Goal: Task Accomplishment & Management: Use online tool/utility

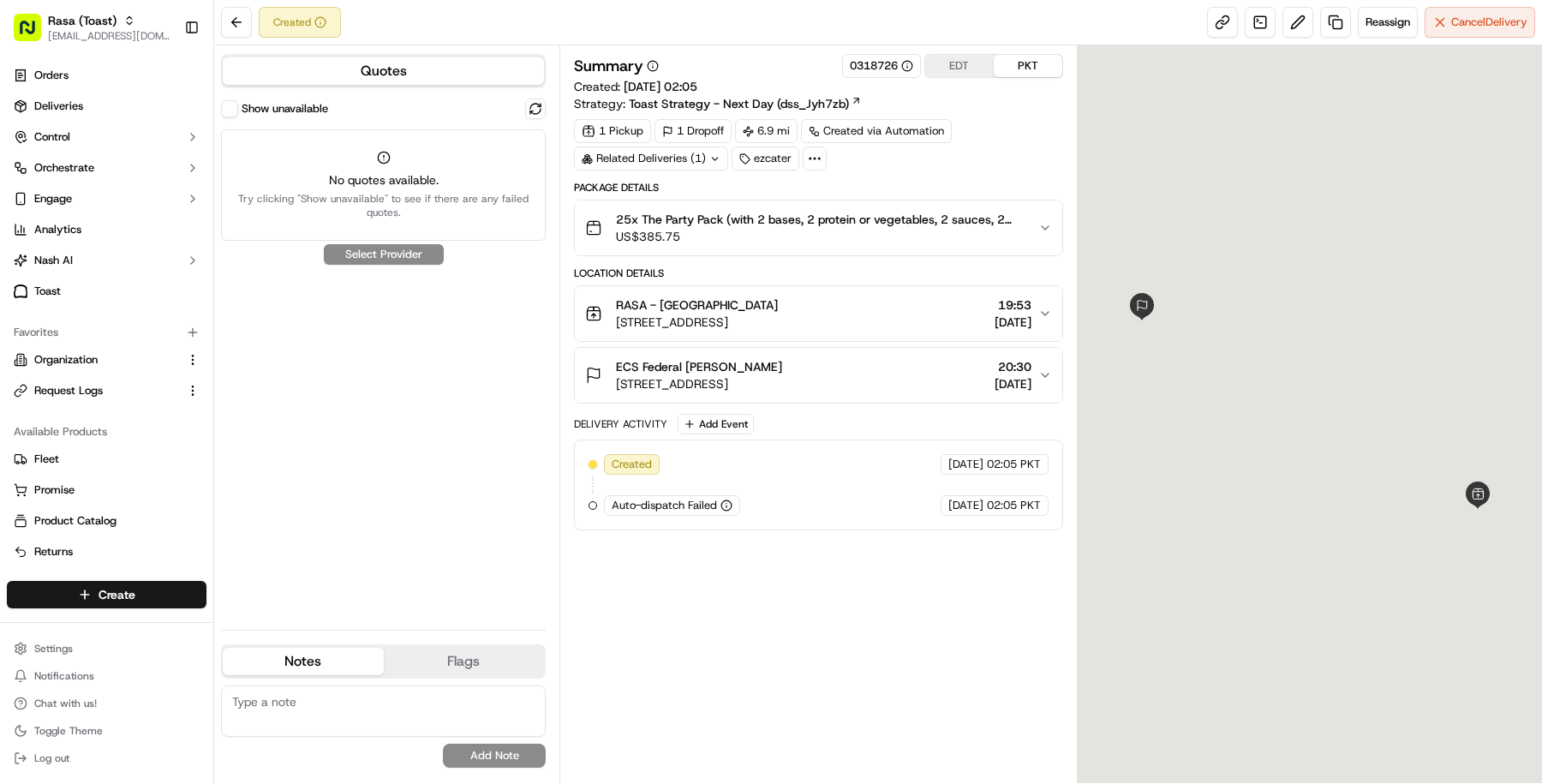
click at [650, 211] on span "25x The Party Pack (with 2 bases, 2 protein or vegetables, 2 sauces, 2 veggies,…" at bounding box center [820, 219] width 409 height 17
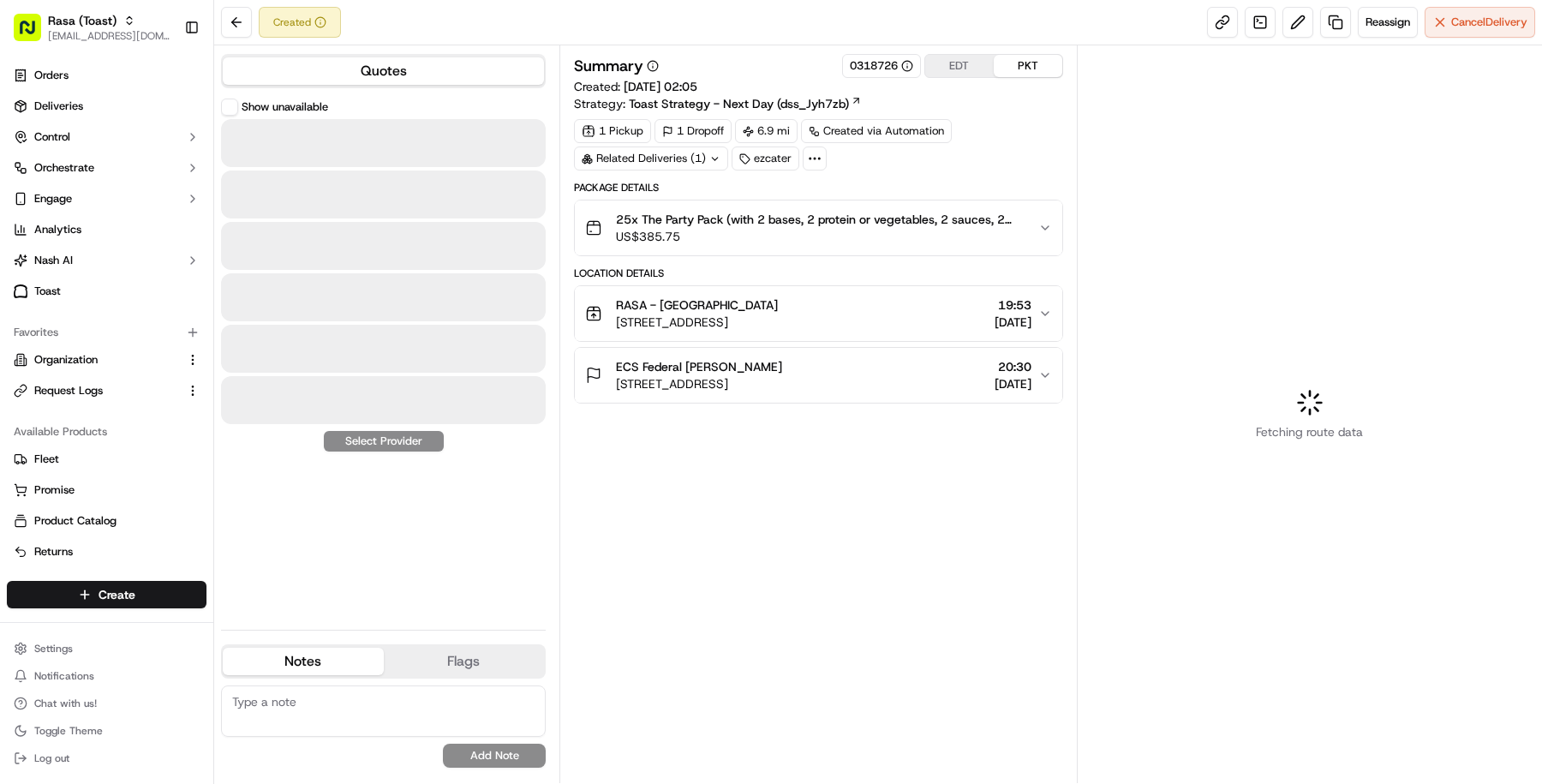
click at [813, 246] on button "25x The Party Pack (with 2 bases, 2 protein or vegetables, 2 sauces, 2 veggies,…" at bounding box center [818, 228] width 488 height 55
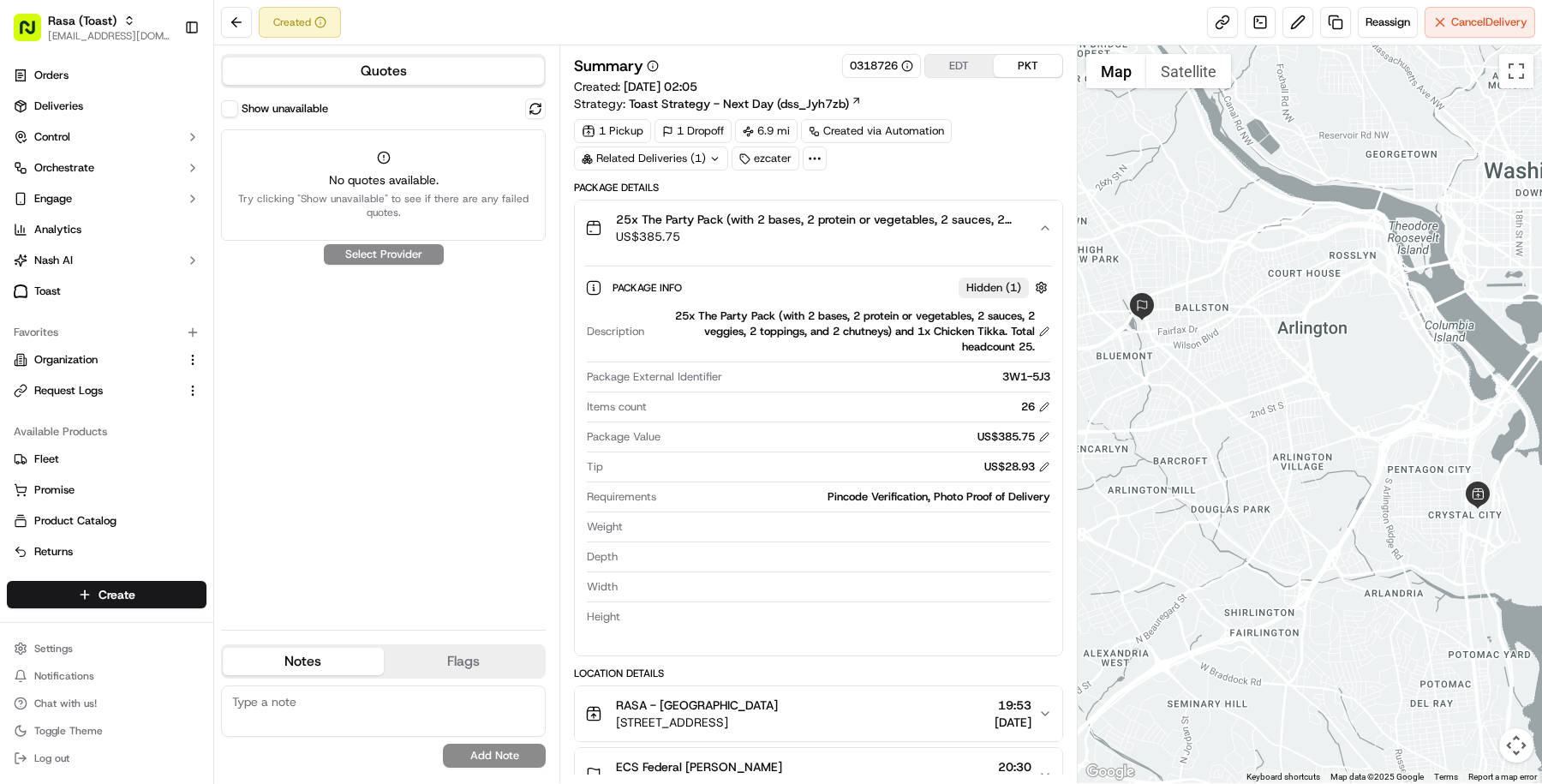
click at [679, 162] on div "Related Deliveries (1)" at bounding box center [651, 159] width 155 height 24
click at [674, 197] on span "ord_kBUQgguz7obAT8AWJCccfz" at bounding box center [667, 195] width 168 height 16
click at [1263, 8] on link at bounding box center [1259, 22] width 31 height 31
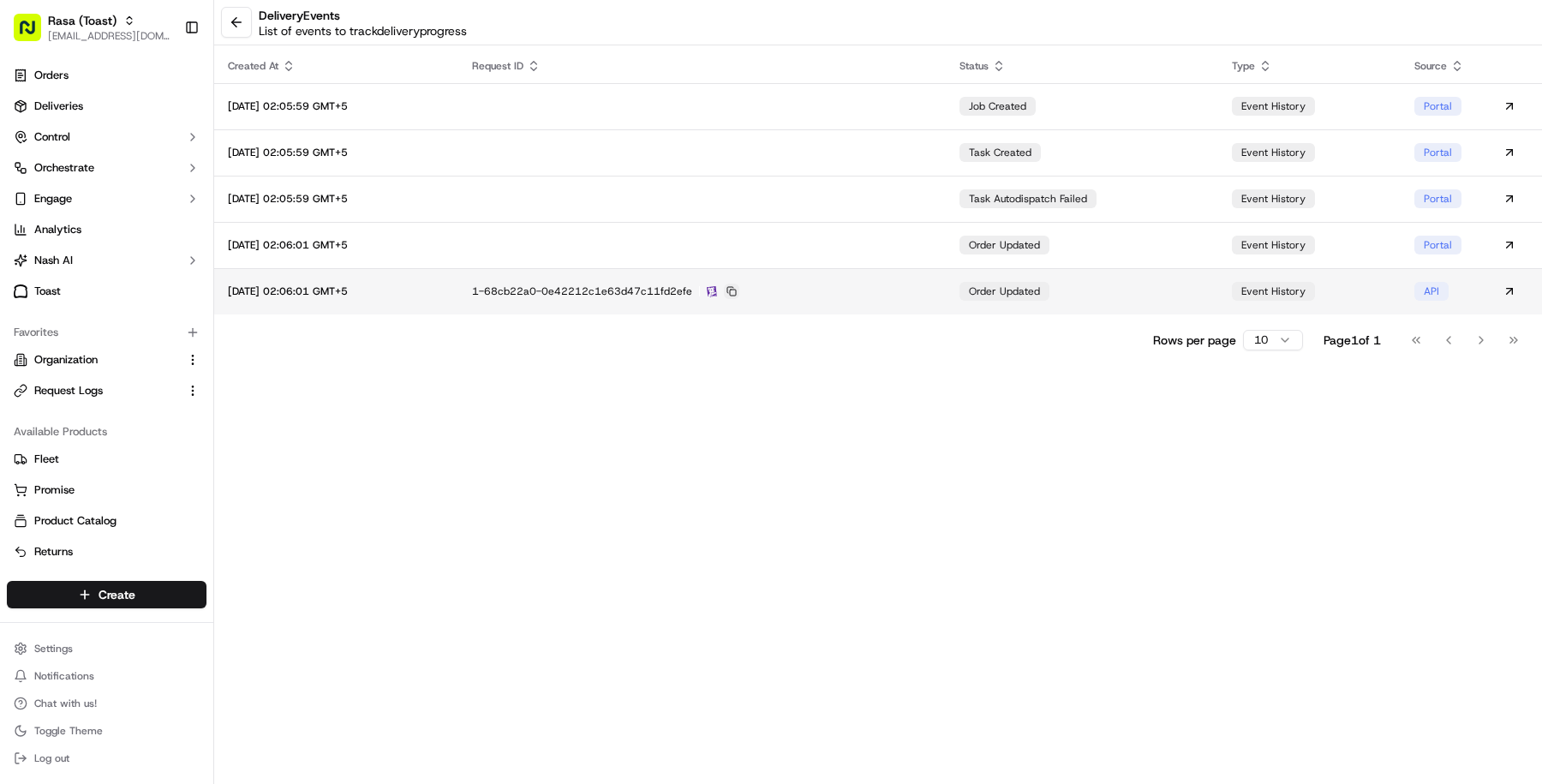
click at [739, 294] on button at bounding box center [732, 292] width 16 height 16
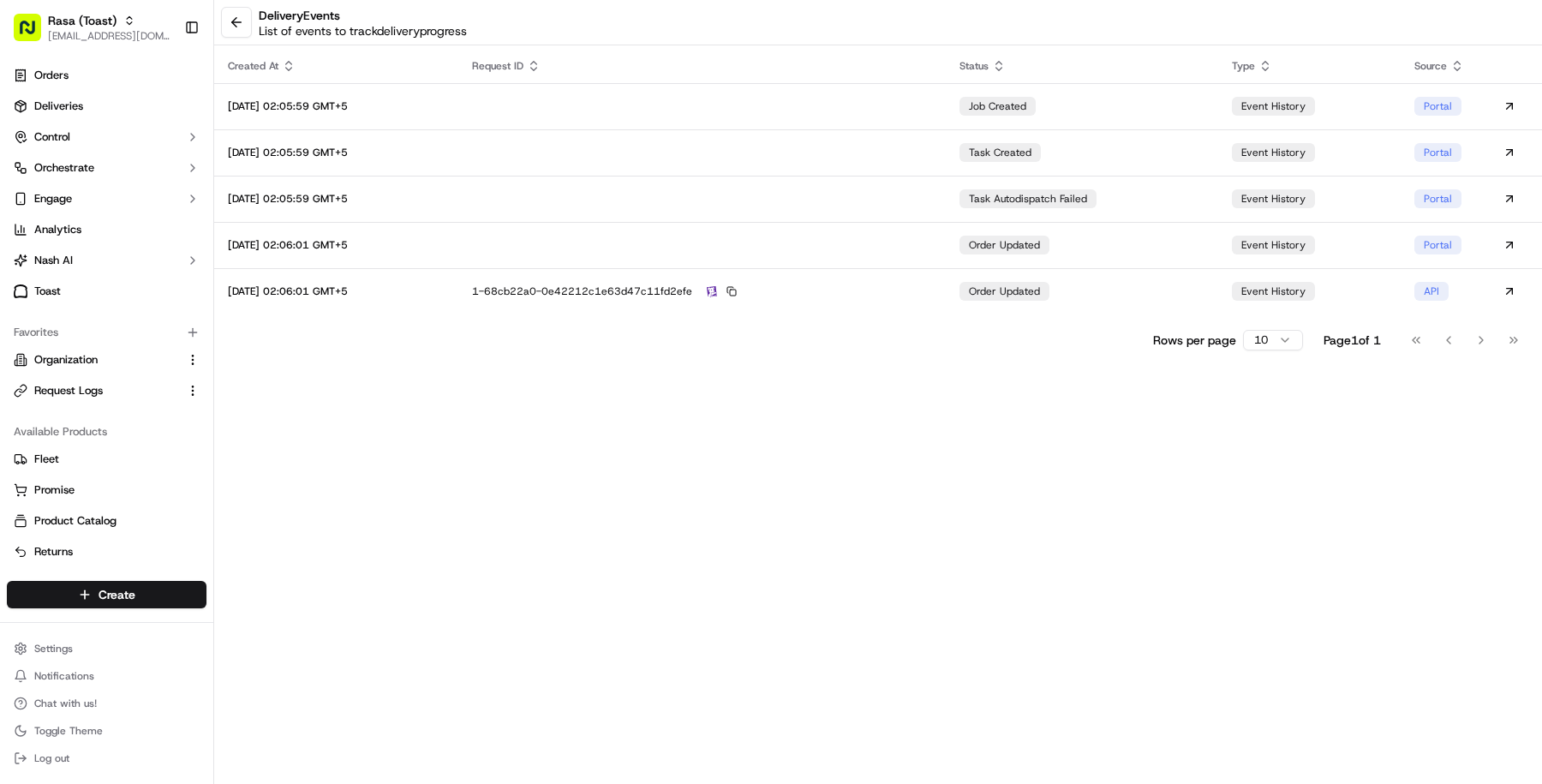
click at [251, 22] on link at bounding box center [235, 22] width 31 height 31
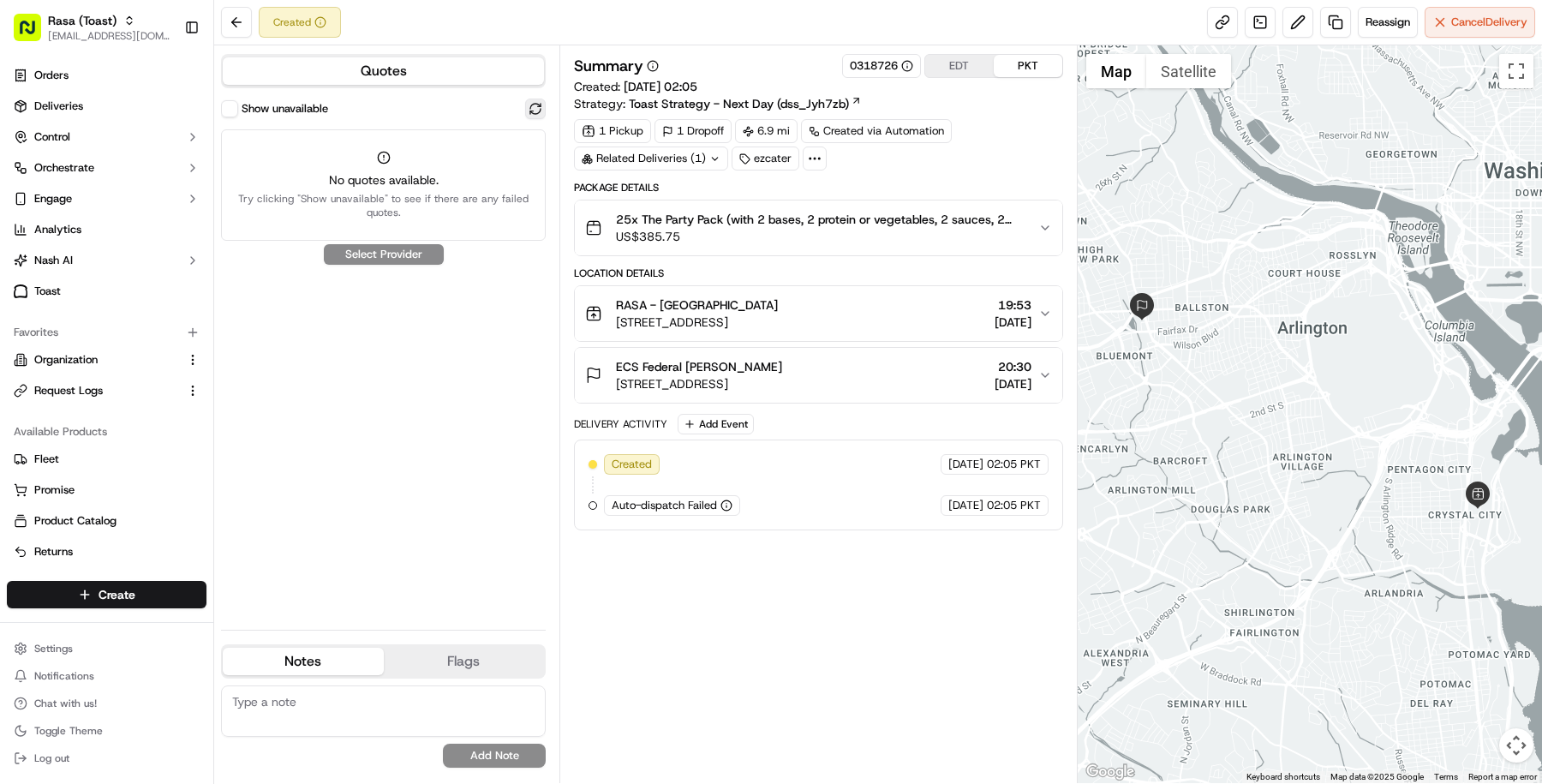
click at [537, 112] on button at bounding box center [535, 108] width 21 height 21
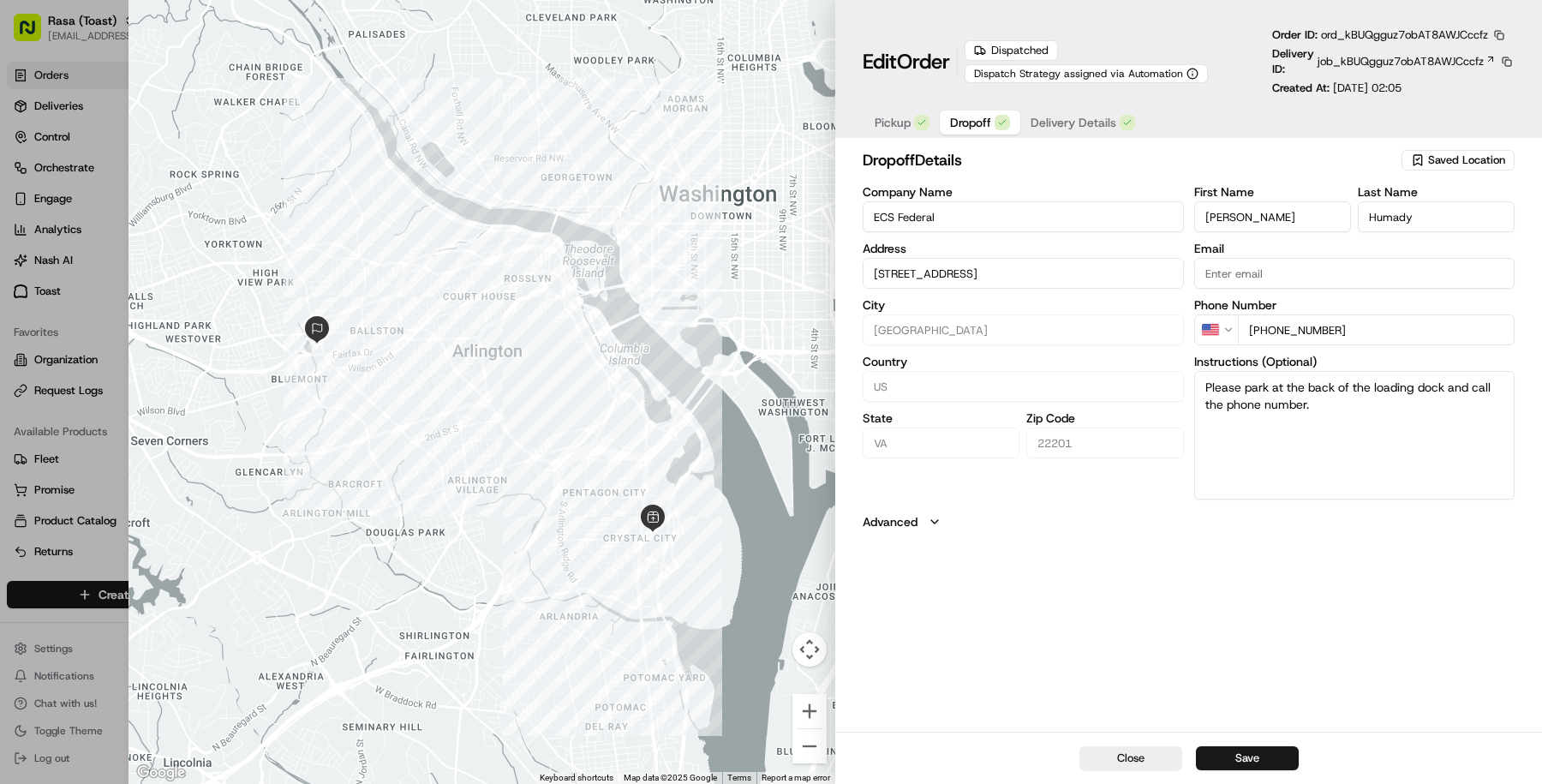
click at [991, 114] on button "Dropoff" at bounding box center [980, 122] width 81 height 24
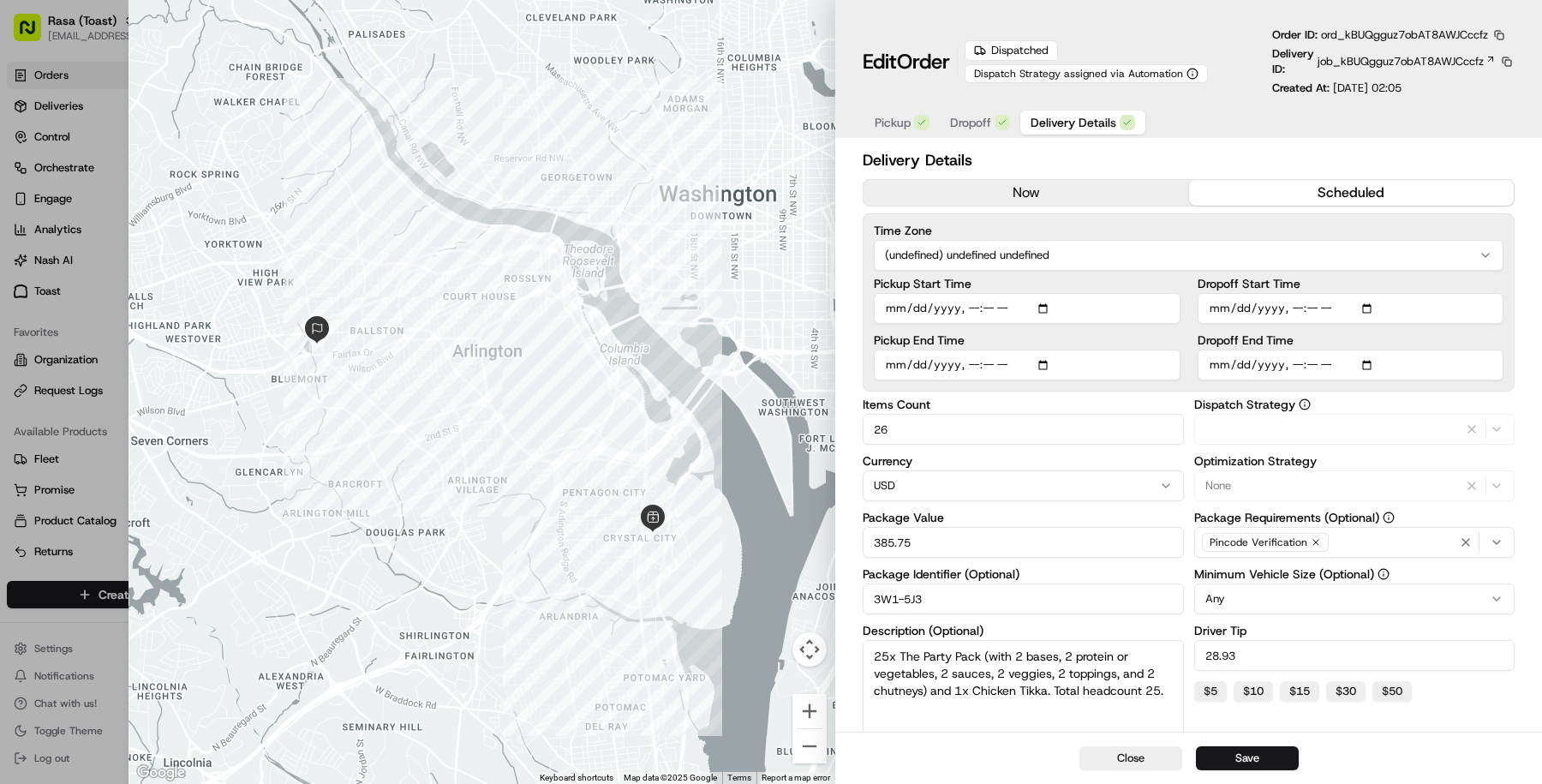
click at [1103, 114] on span "Delivery Details" at bounding box center [1073, 122] width 86 height 17
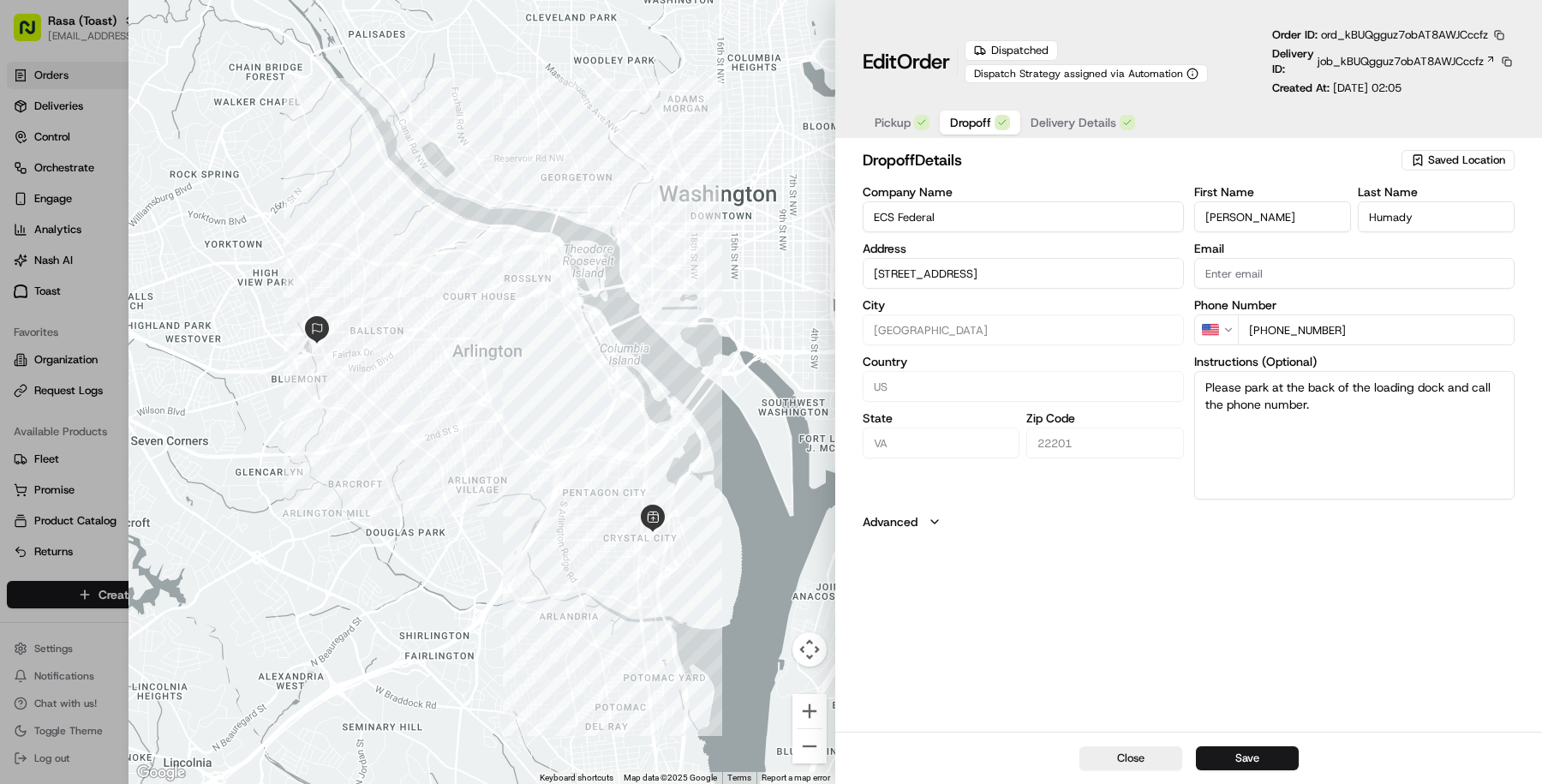
click at [986, 121] on span "Dropoff" at bounding box center [971, 122] width 41 height 17
click at [897, 126] on span "Pickup" at bounding box center [893, 122] width 36 height 17
type input "+1"
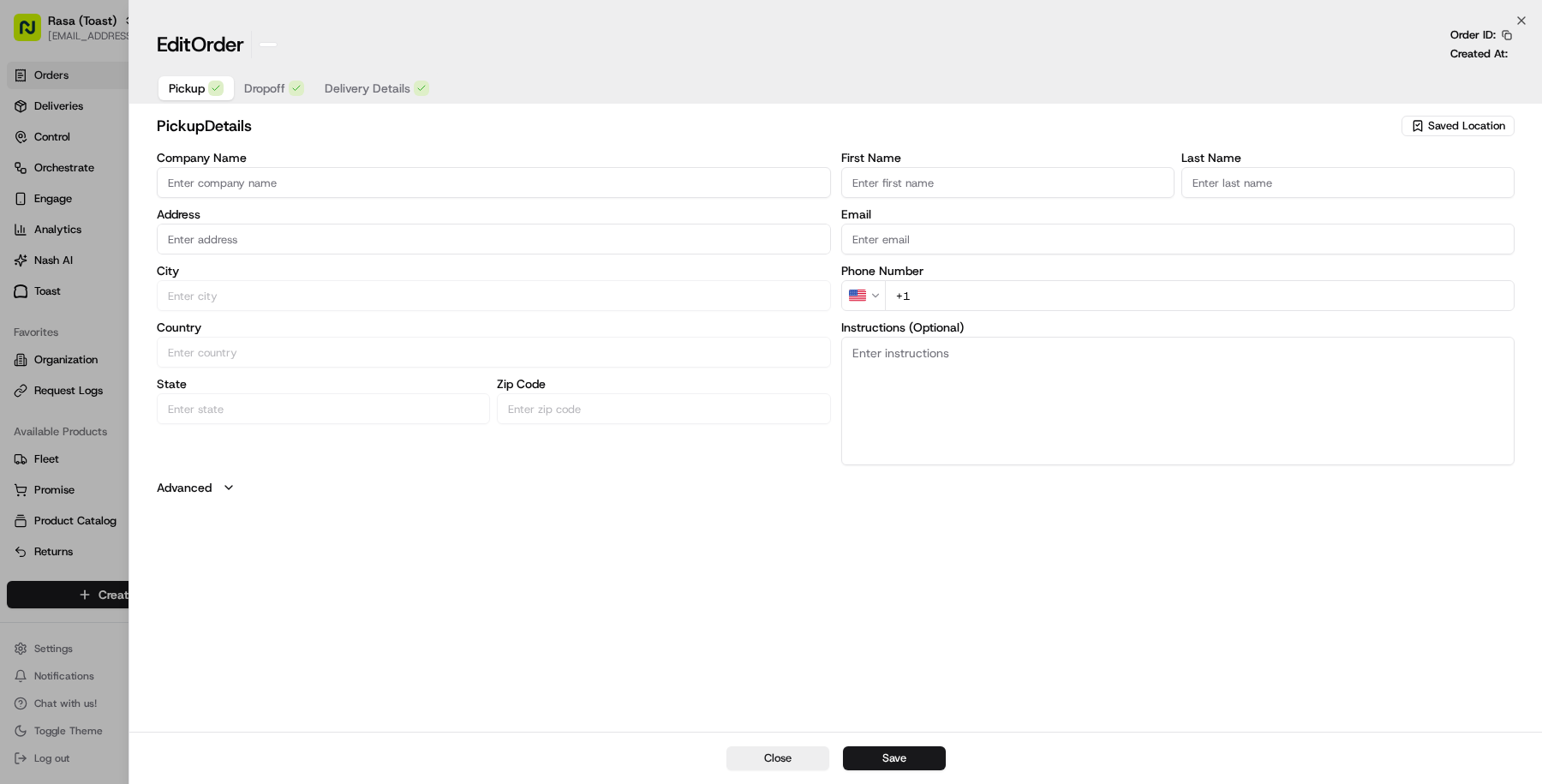
click at [109, 447] on div at bounding box center [771, 392] width 1542 height 784
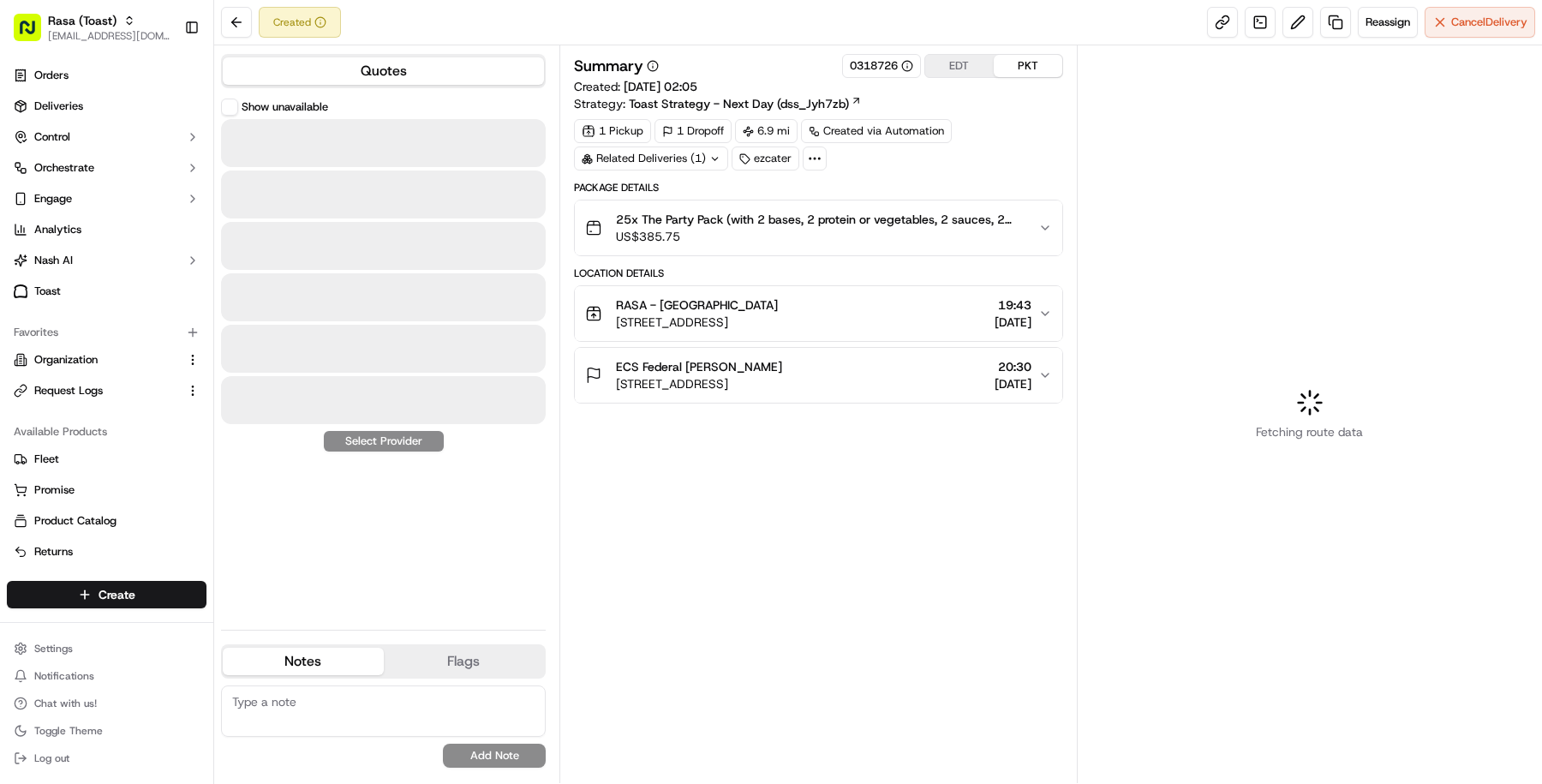
click at [817, 253] on div "25x The Party Pack (with 2 bases, 2 protein or vegetables, 2 sauces, 2 veggies,…" at bounding box center [819, 228] width 489 height 56
click at [815, 229] on span "US$385.75" at bounding box center [820, 235] width 409 height 17
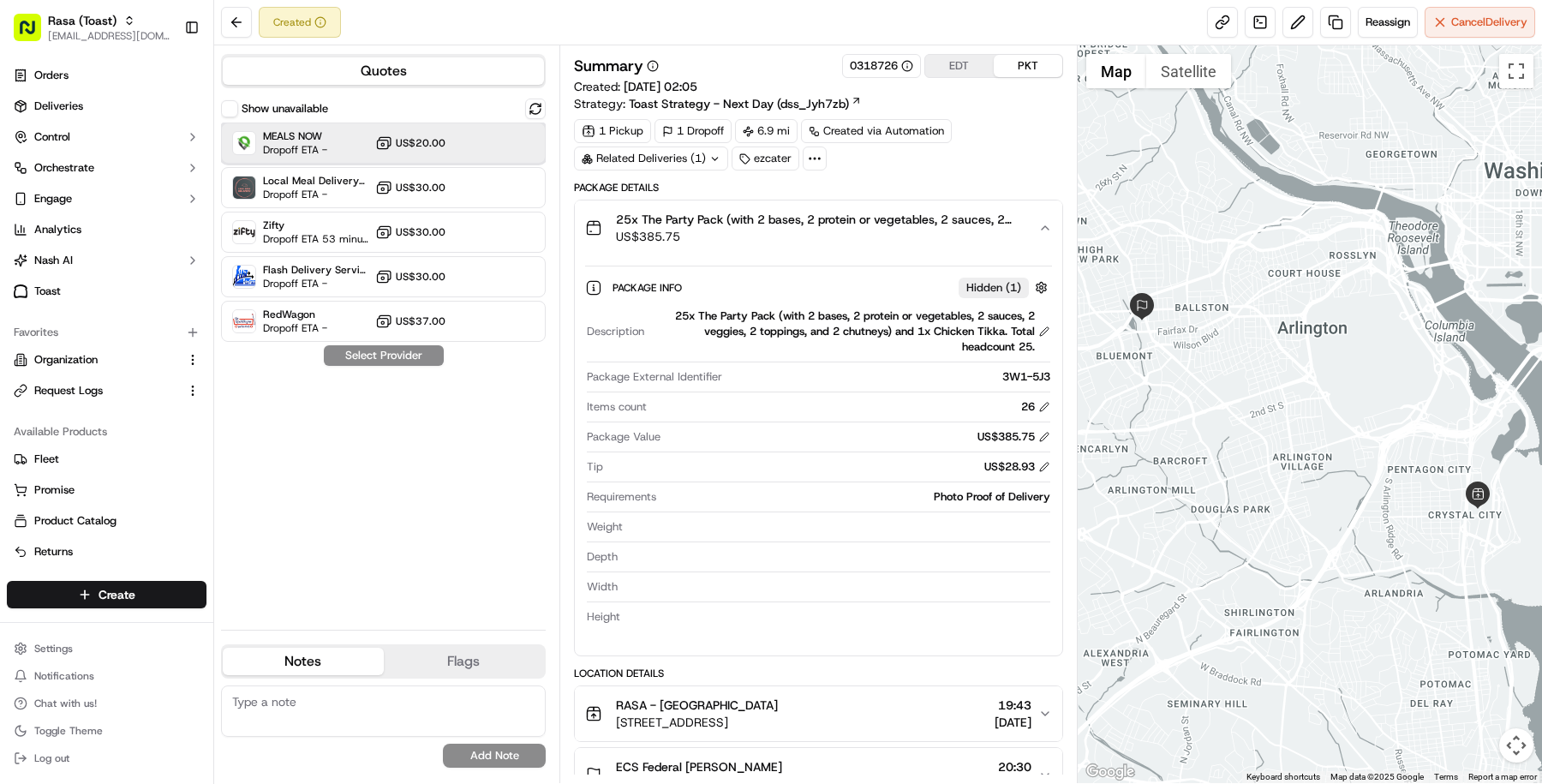
click at [452, 155] on div "MEALS NOW Dropoff ETA - US$20.00" at bounding box center [383, 143] width 325 height 41
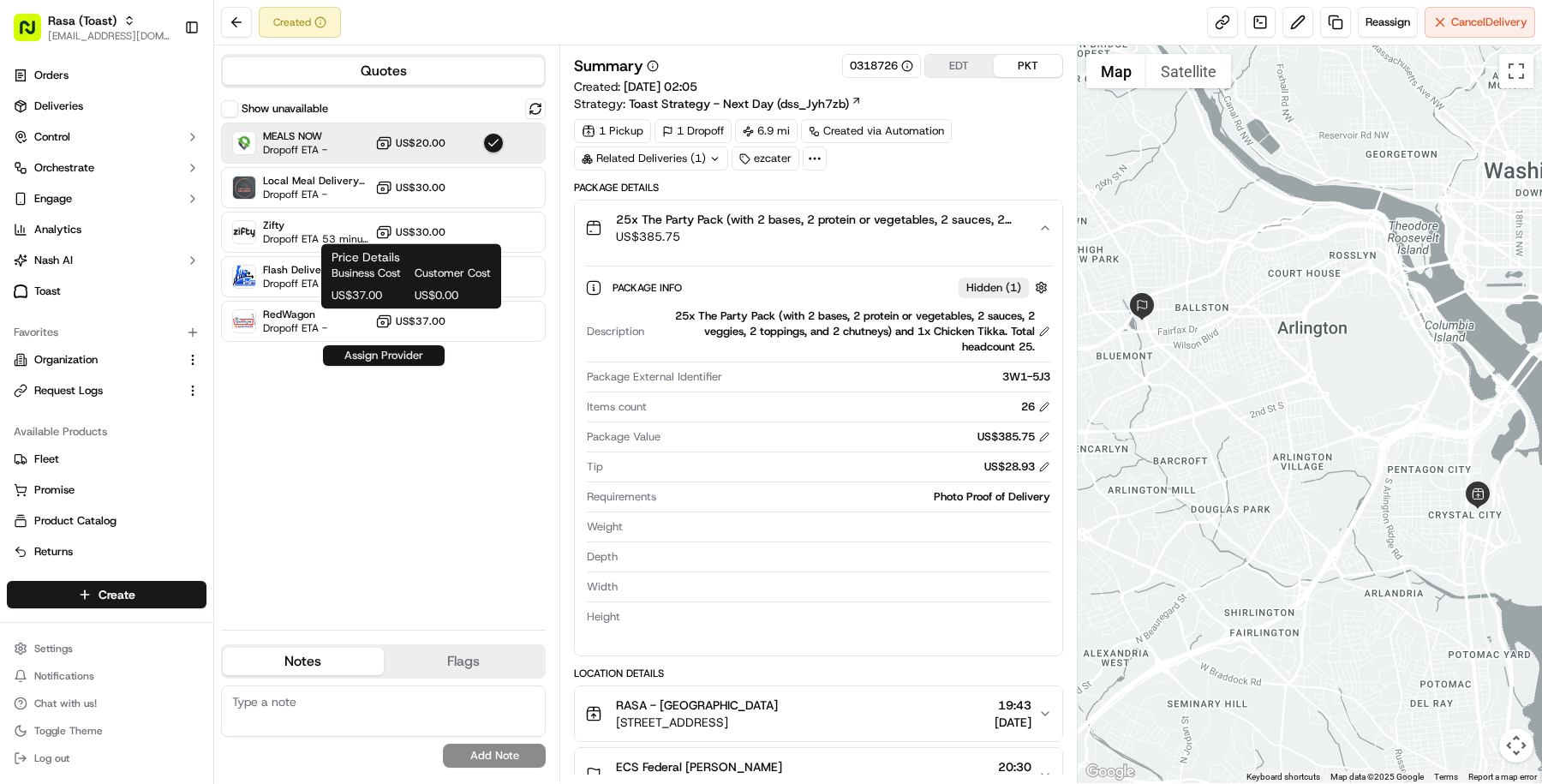
click at [430, 355] on button "Assign Provider" at bounding box center [383, 355] width 121 height 21
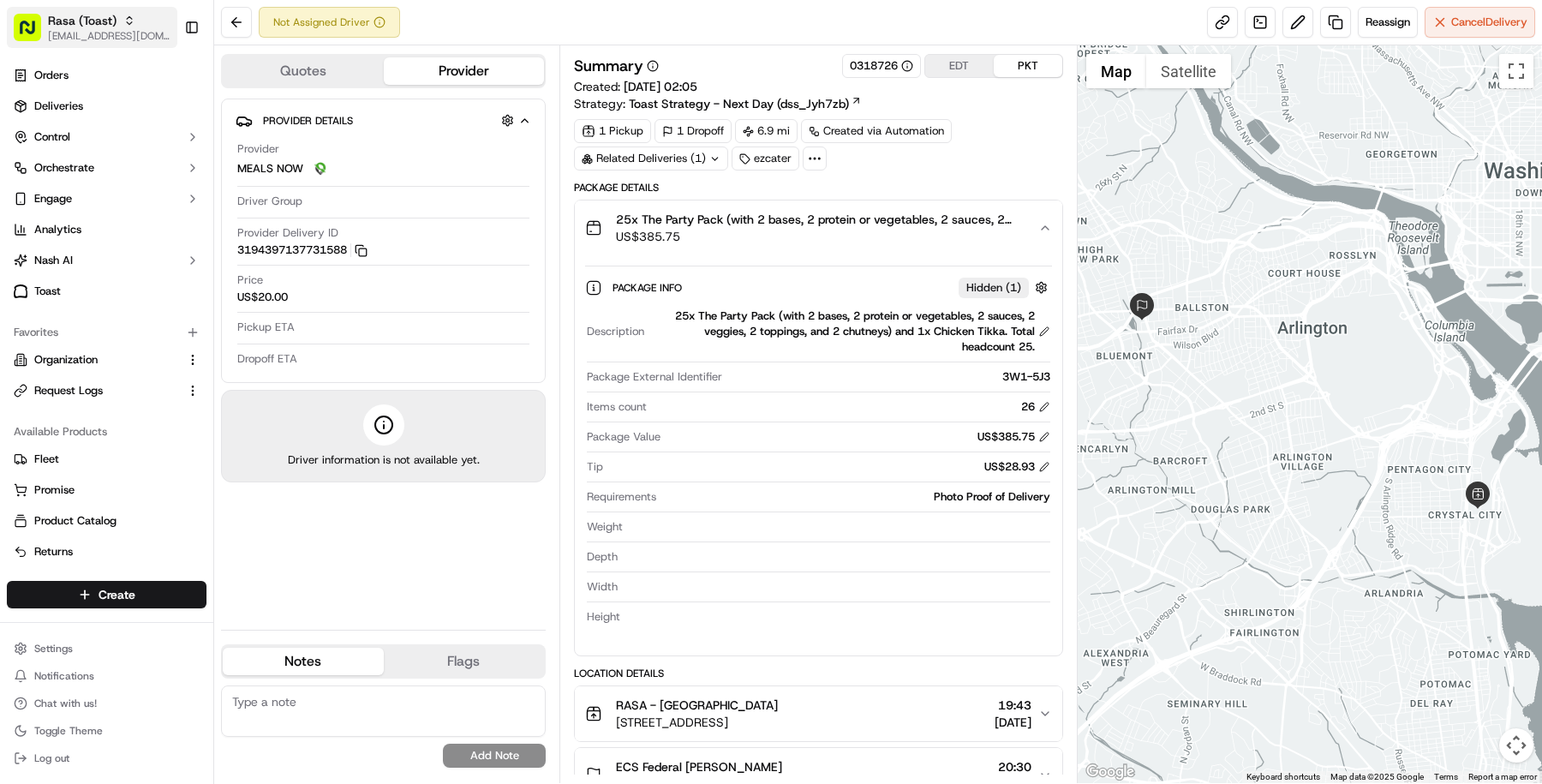
click at [94, 18] on span "Rasa (Toast)" at bounding box center [83, 20] width 69 height 17
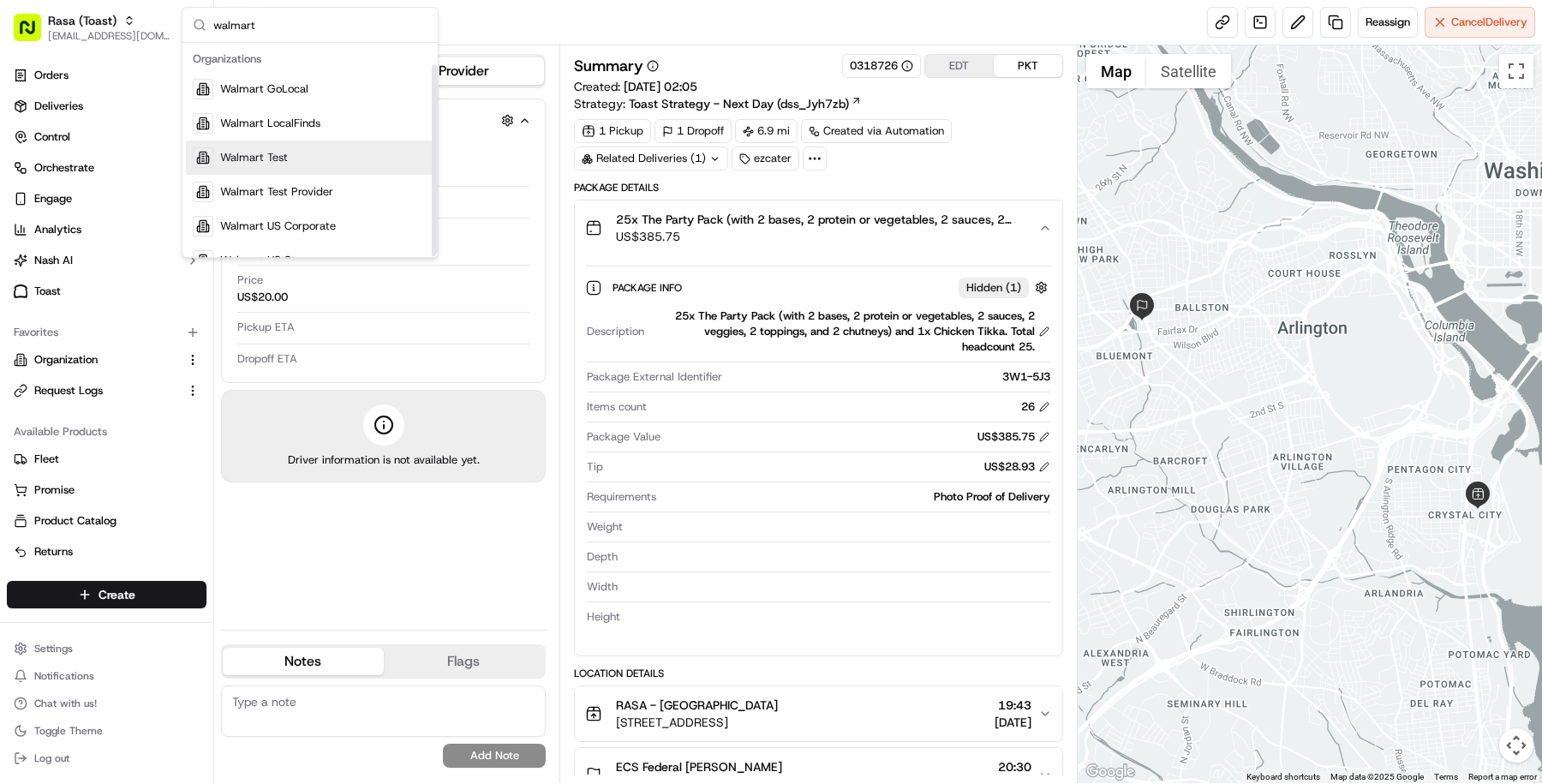
scroll to position [24, 0]
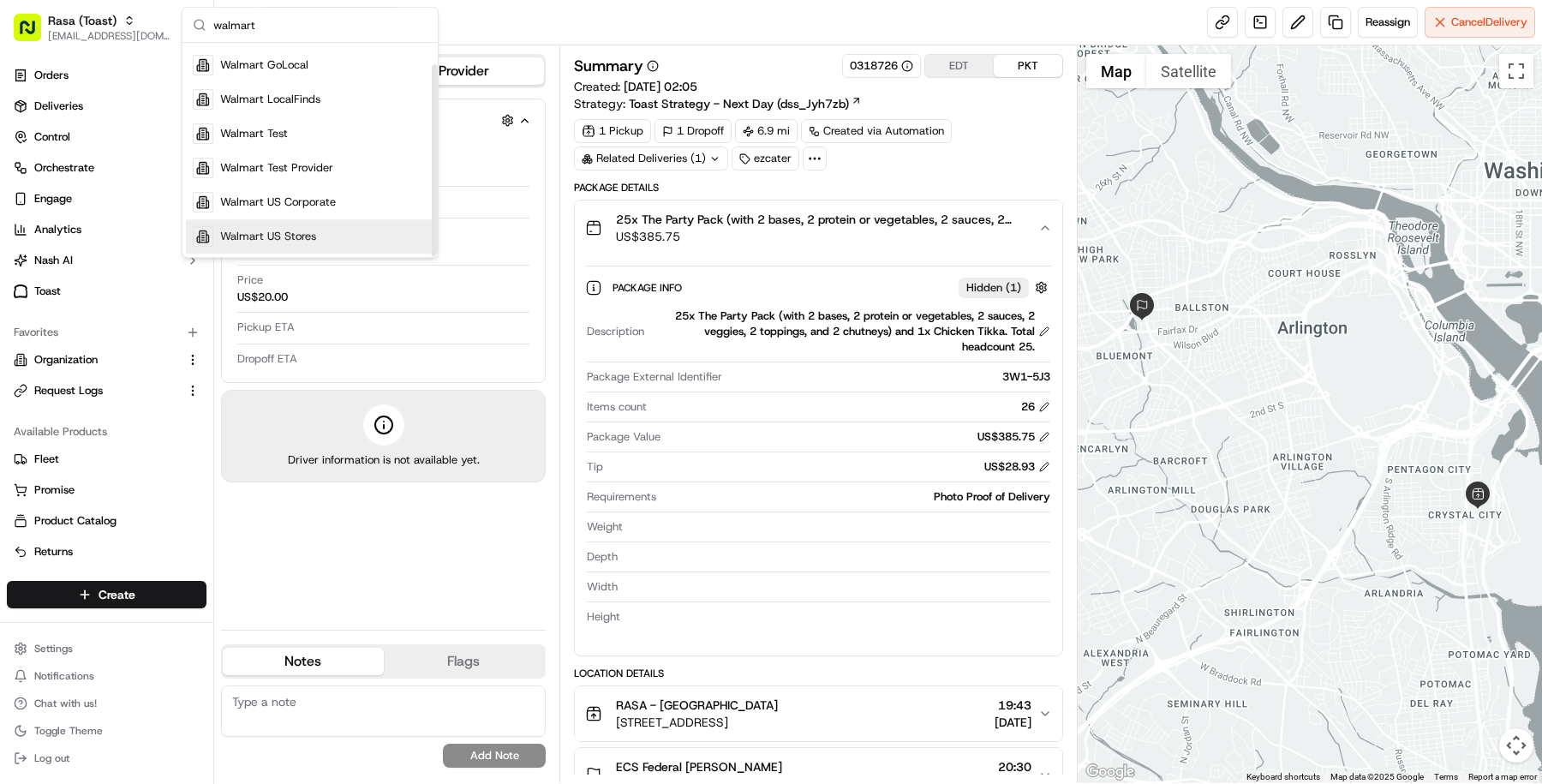
type input "walmart"
click at [279, 229] on span "Walmart US Stores" at bounding box center [267, 236] width 96 height 16
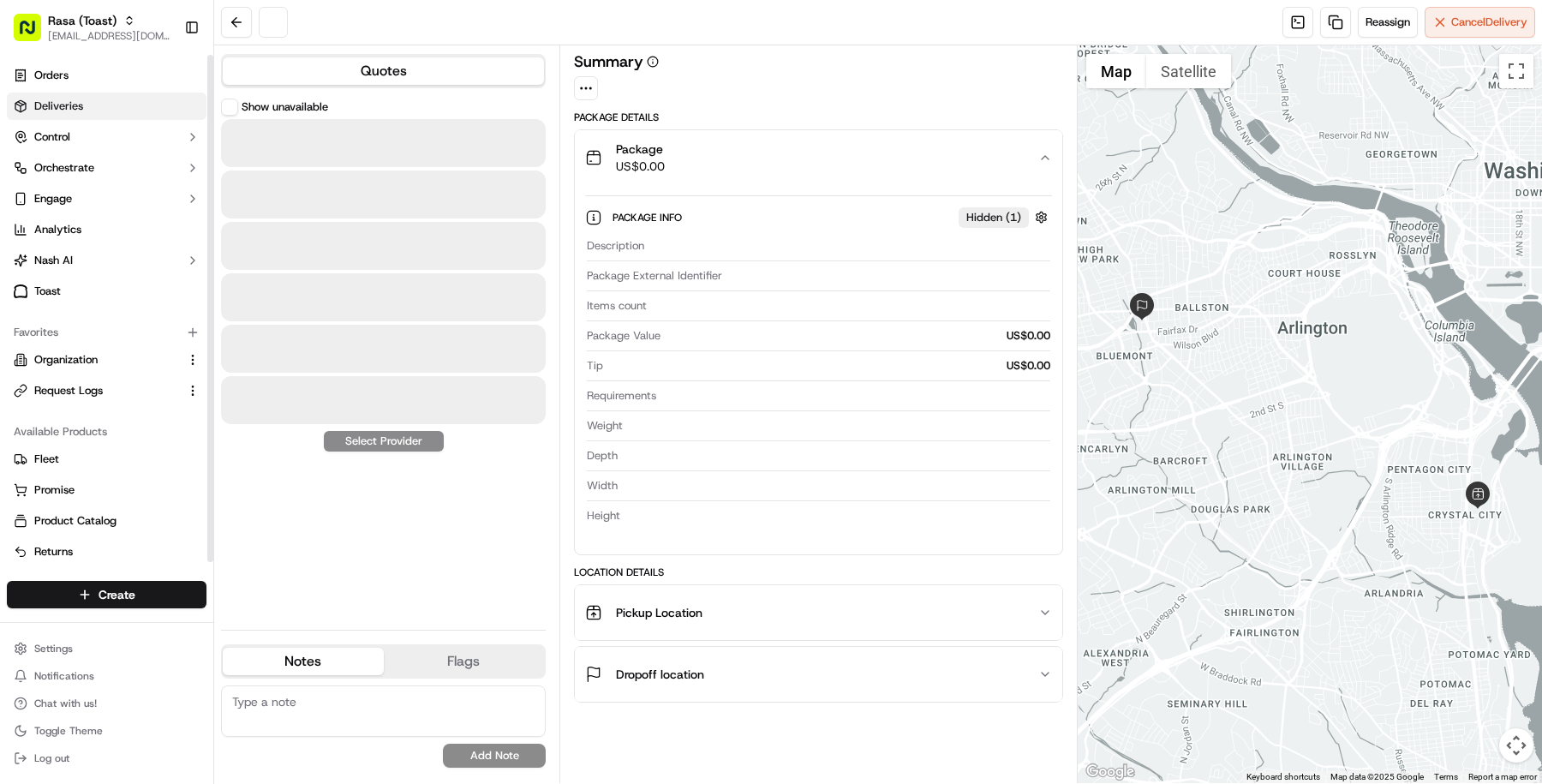
click at [93, 108] on link "Deliveries" at bounding box center [106, 106] width 200 height 28
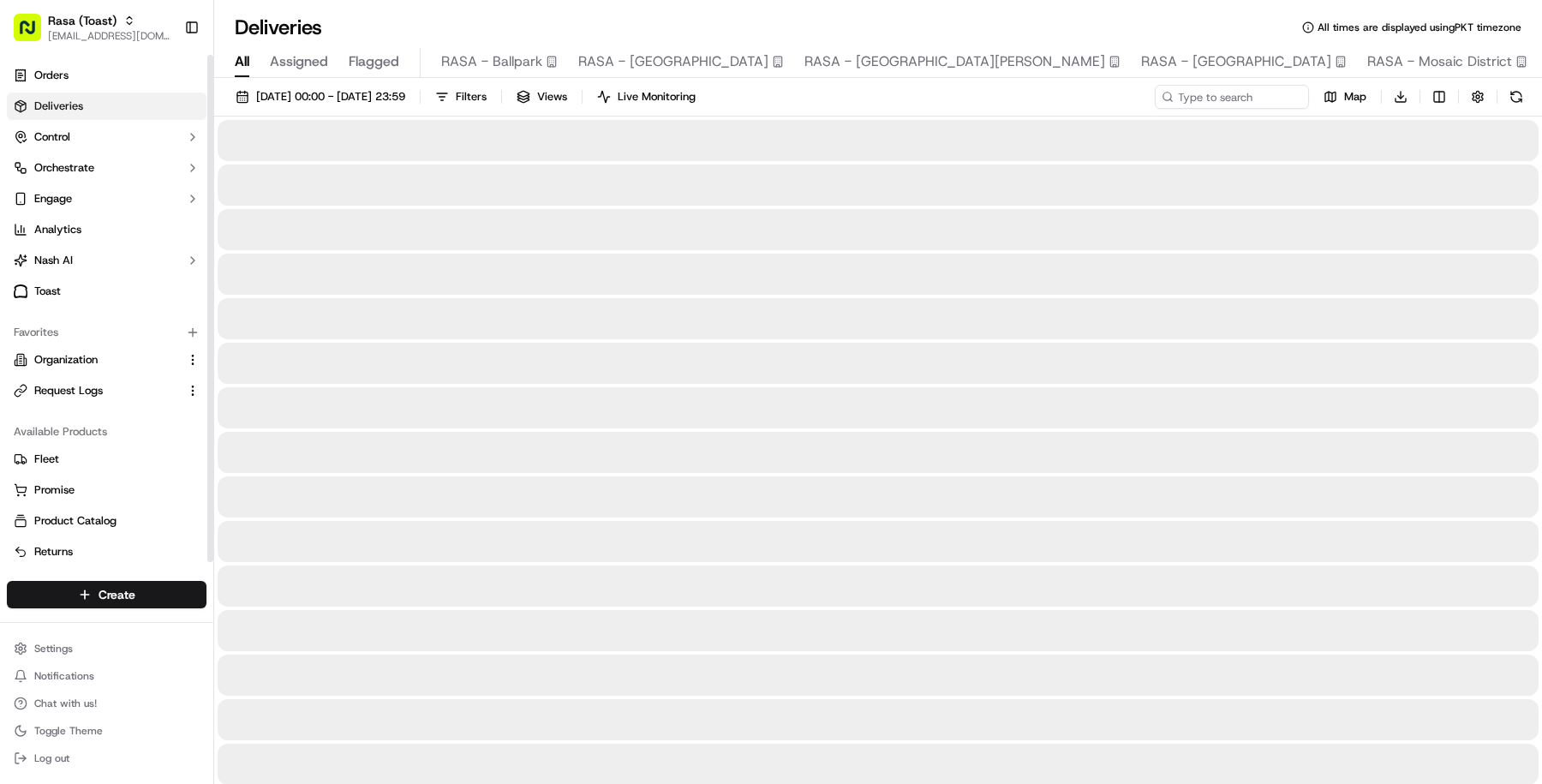
click at [167, 105] on link "Deliveries" at bounding box center [106, 106] width 200 height 28
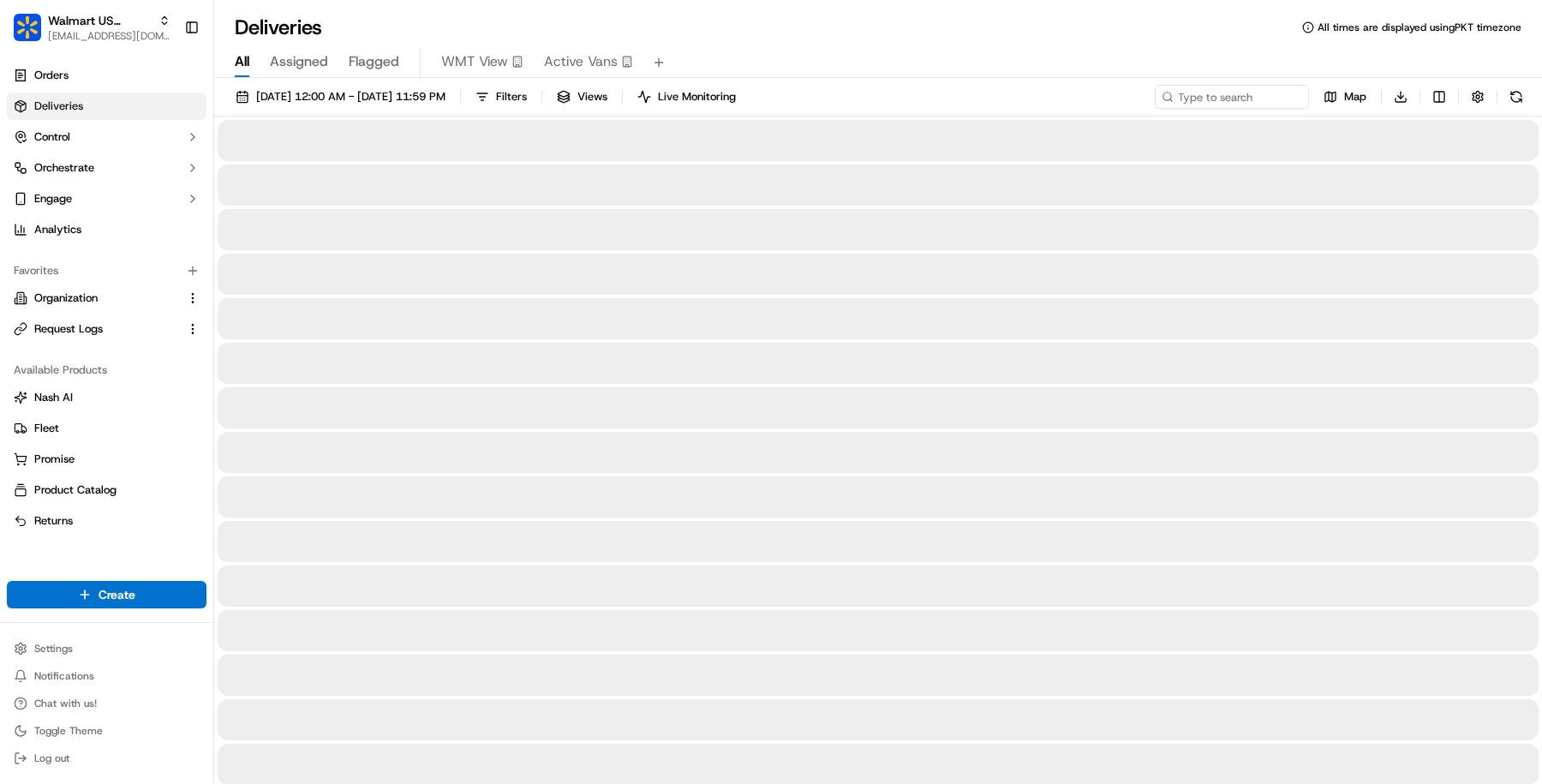
click at [167, 105] on link "Deliveries" at bounding box center [106, 106] width 200 height 28
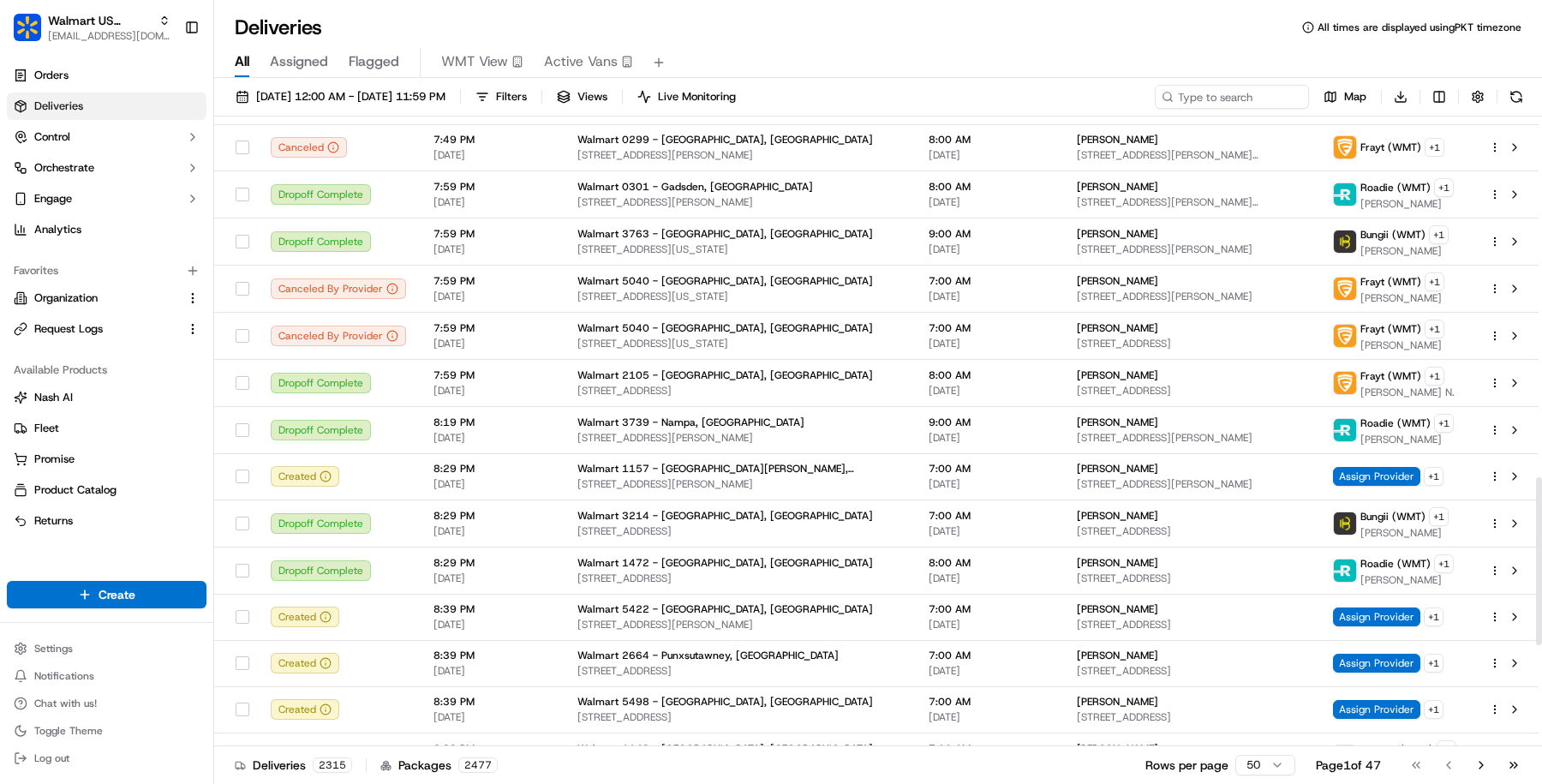
scroll to position [1730, 0]
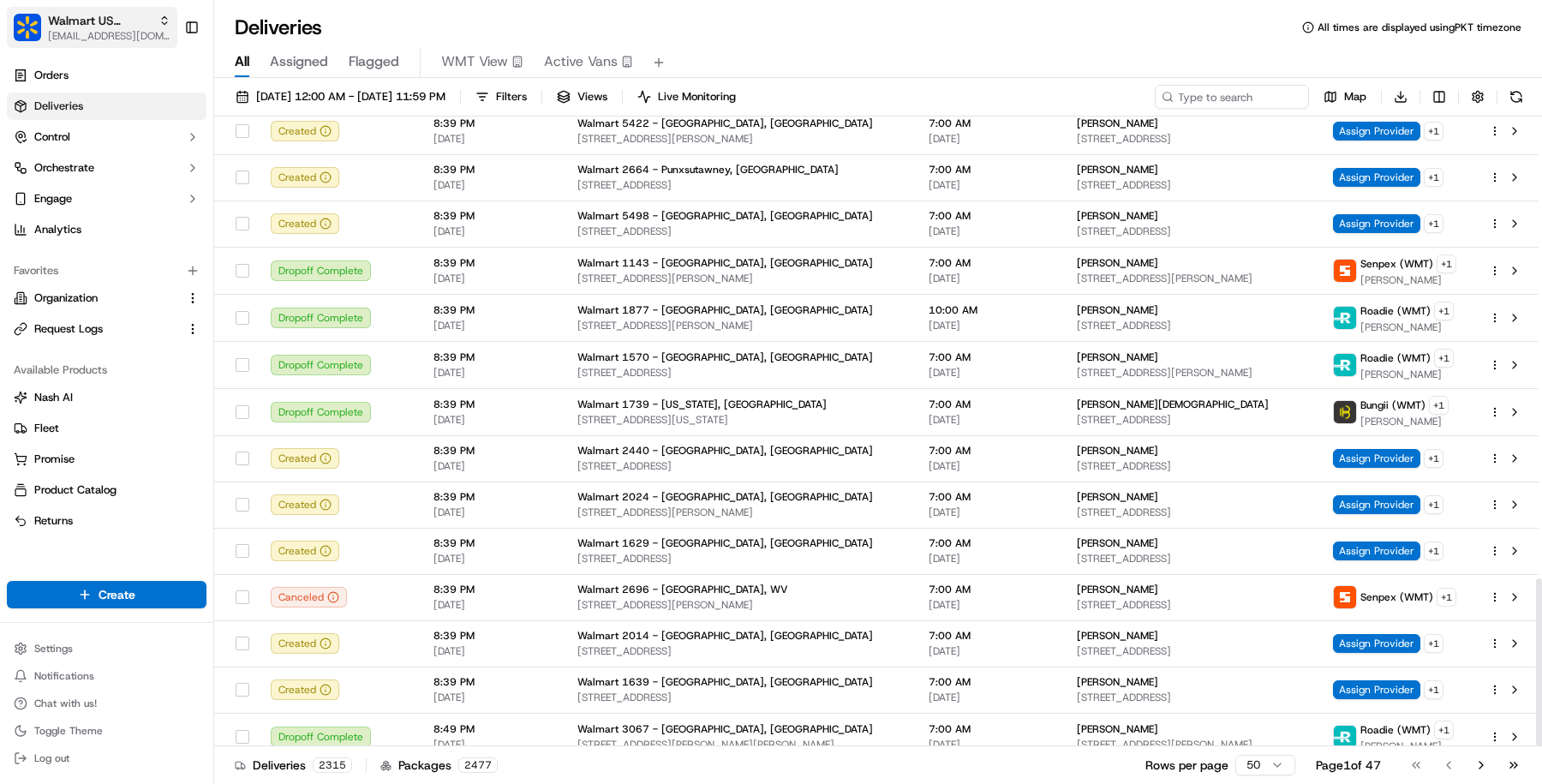
click at [123, 39] on span "masood@usenash.com" at bounding box center [109, 36] width 122 height 14
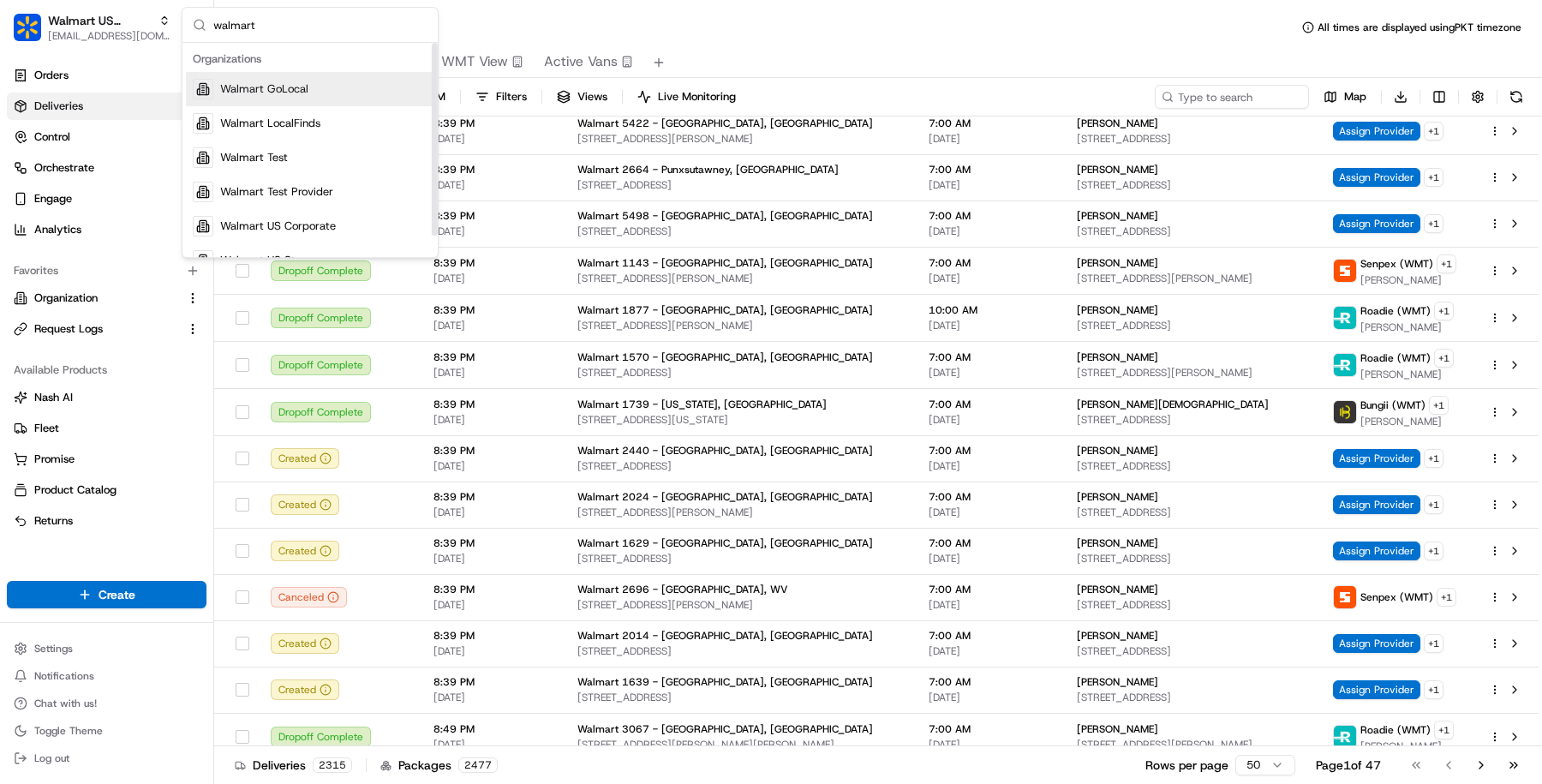
type input "walmart"
click at [334, 92] on div "Walmart GoLocal" at bounding box center [310, 89] width 248 height 34
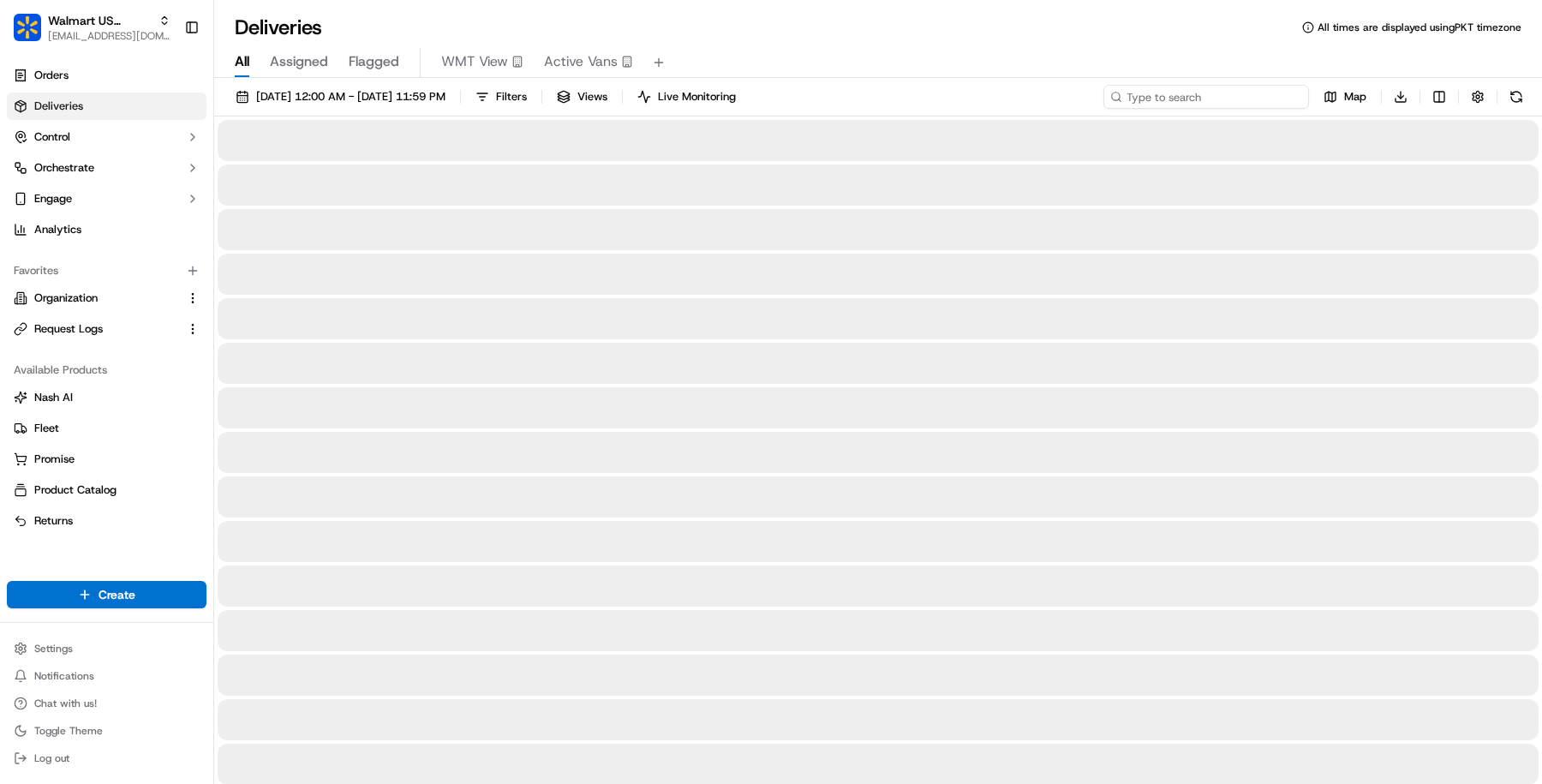
click at [1201, 99] on input at bounding box center [1206, 97] width 206 height 24
paste input "3541141-1 ."
type input "3541141-1"
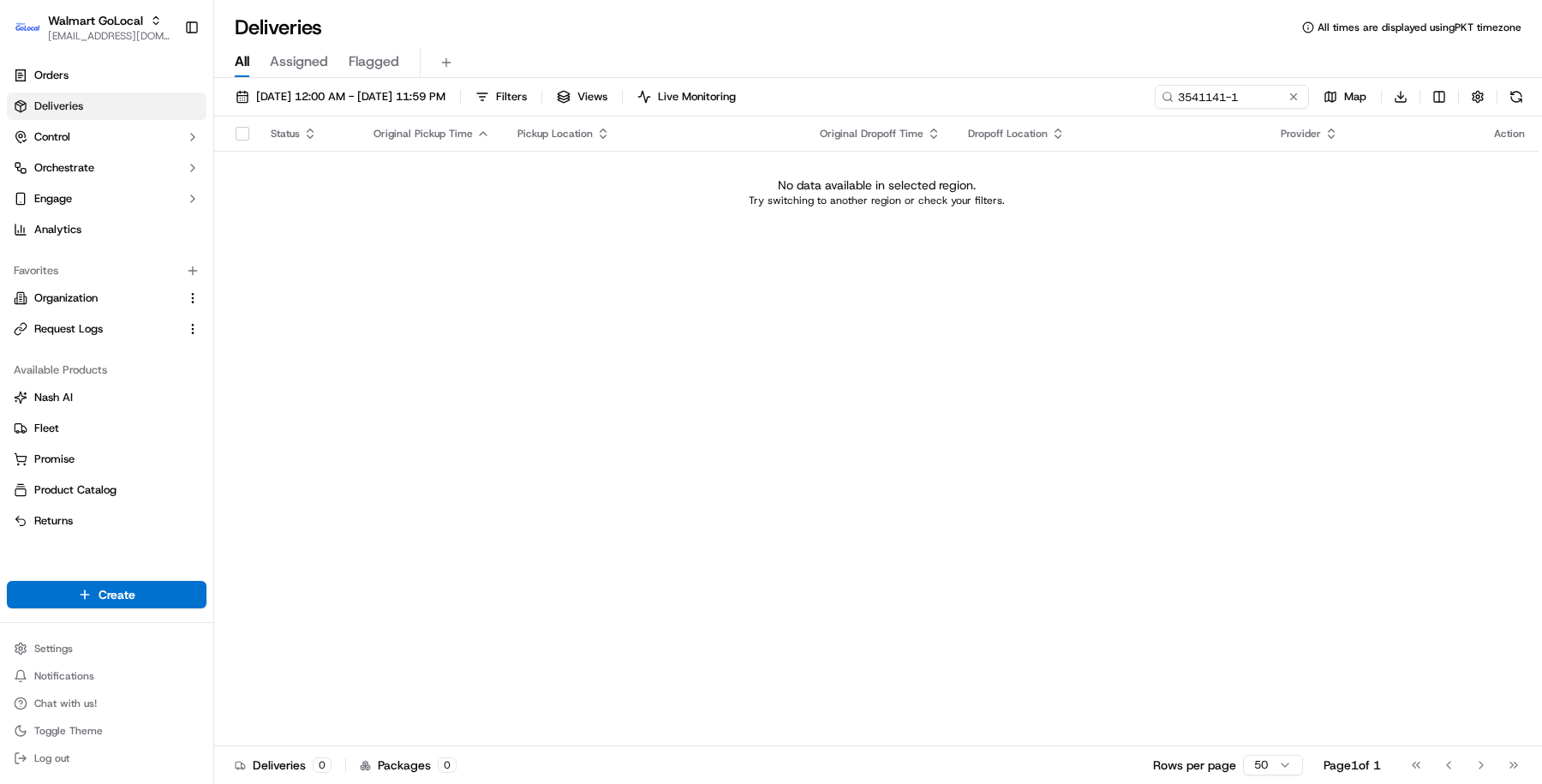
click at [1152, 198] on div "No data available in selected region. Try switching to another region or check …" at bounding box center [876, 191] width 1310 height 31
click at [1090, 244] on div "Status Original Pickup Time Pickup Location Original Dropoff Time Dropoff Locat…" at bounding box center [876, 430] width 1324 height 629
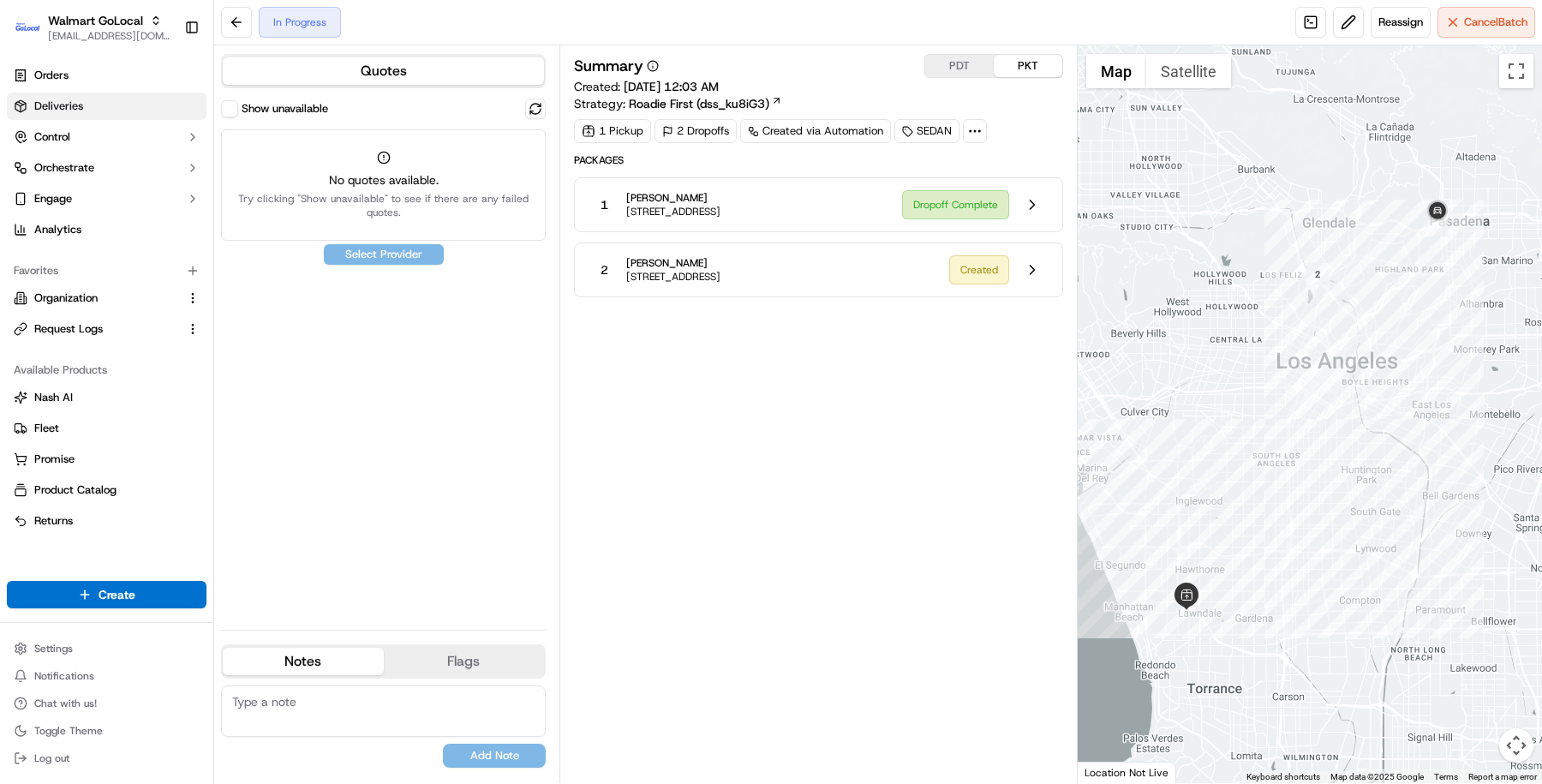
click at [115, 99] on link "Deliveries" at bounding box center [106, 106] width 200 height 28
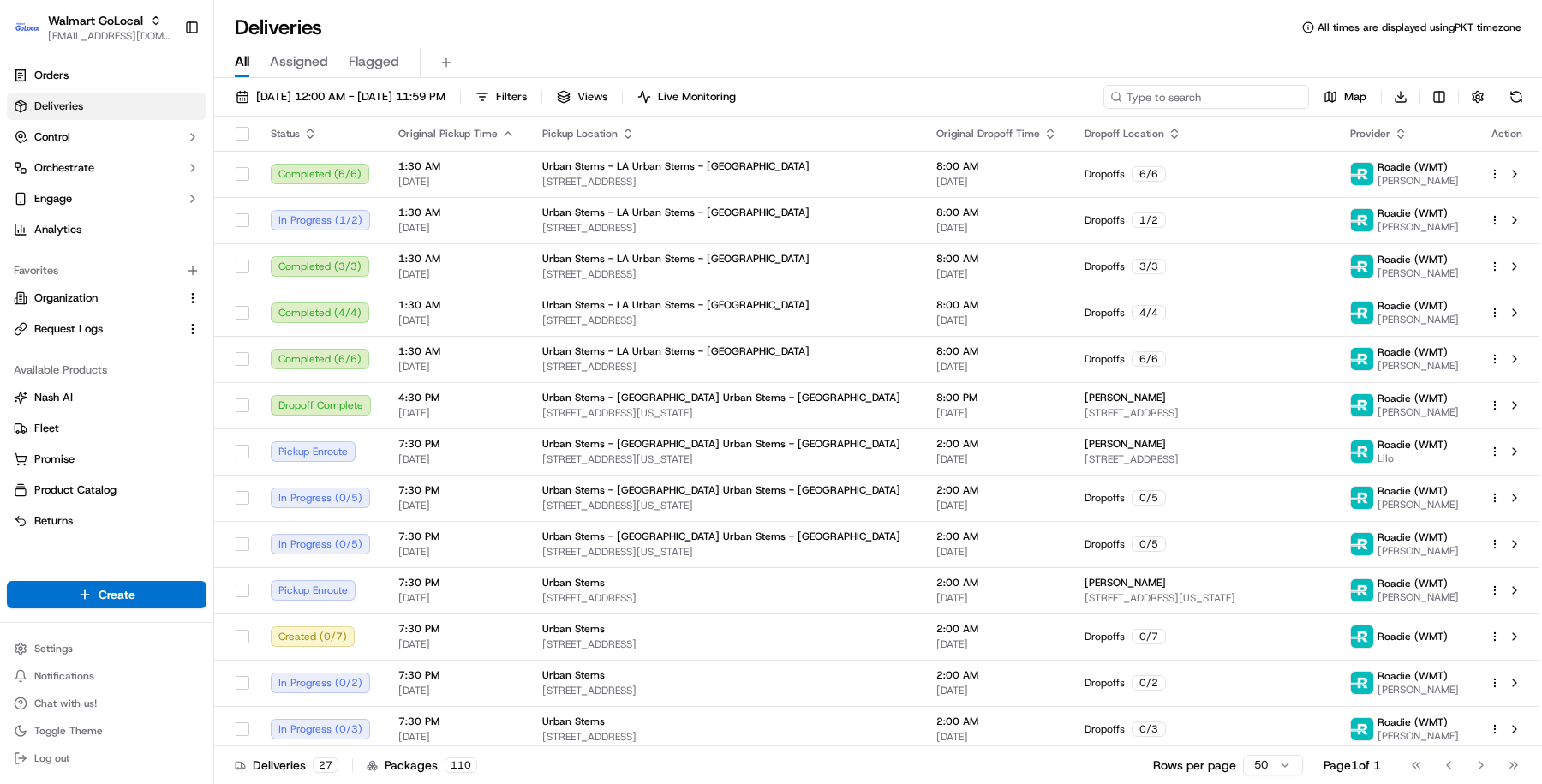
click at [1181, 100] on input at bounding box center [1206, 97] width 206 height 24
paste input "3541141-1 ."
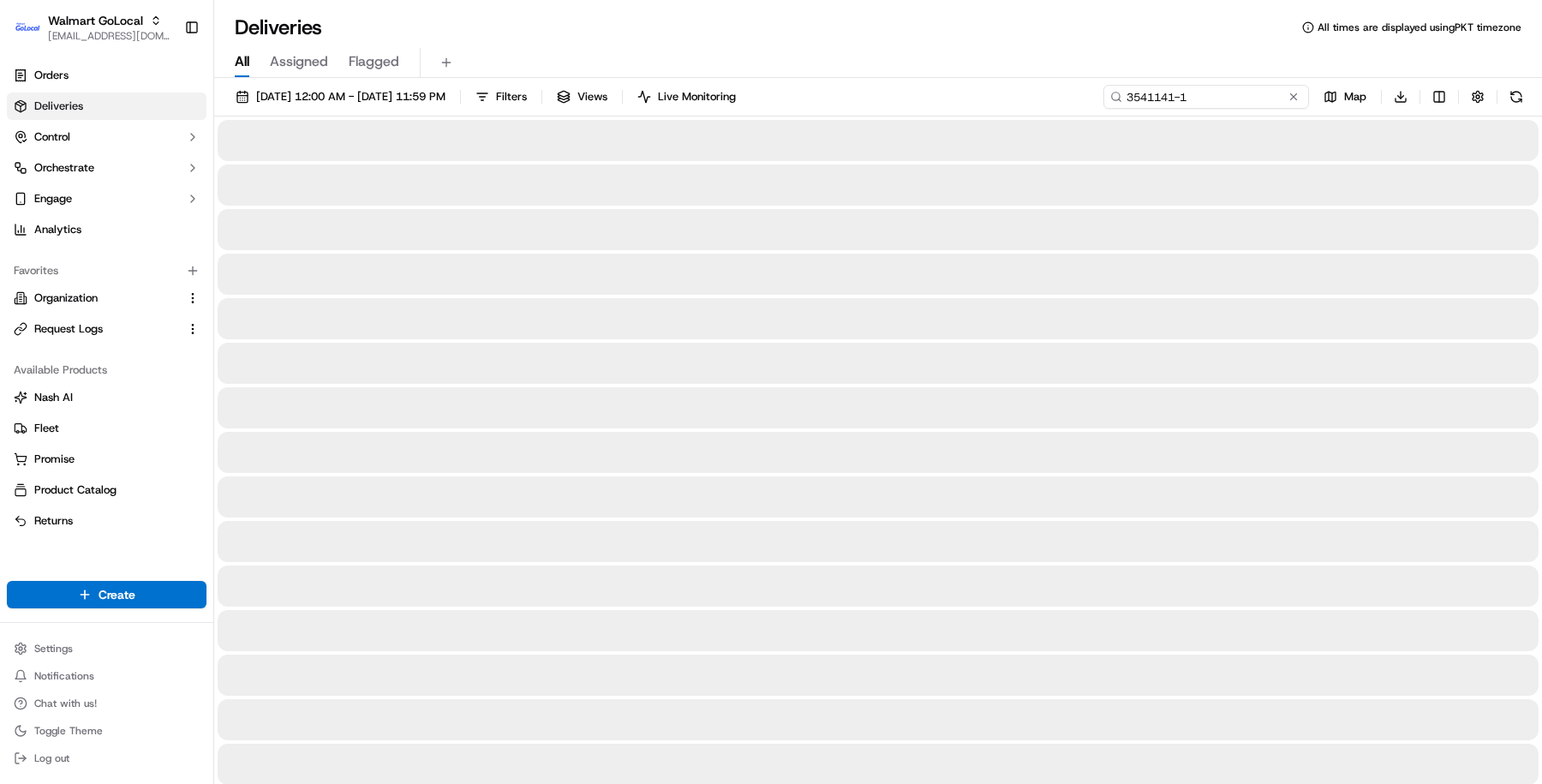
type input "3541141-1"
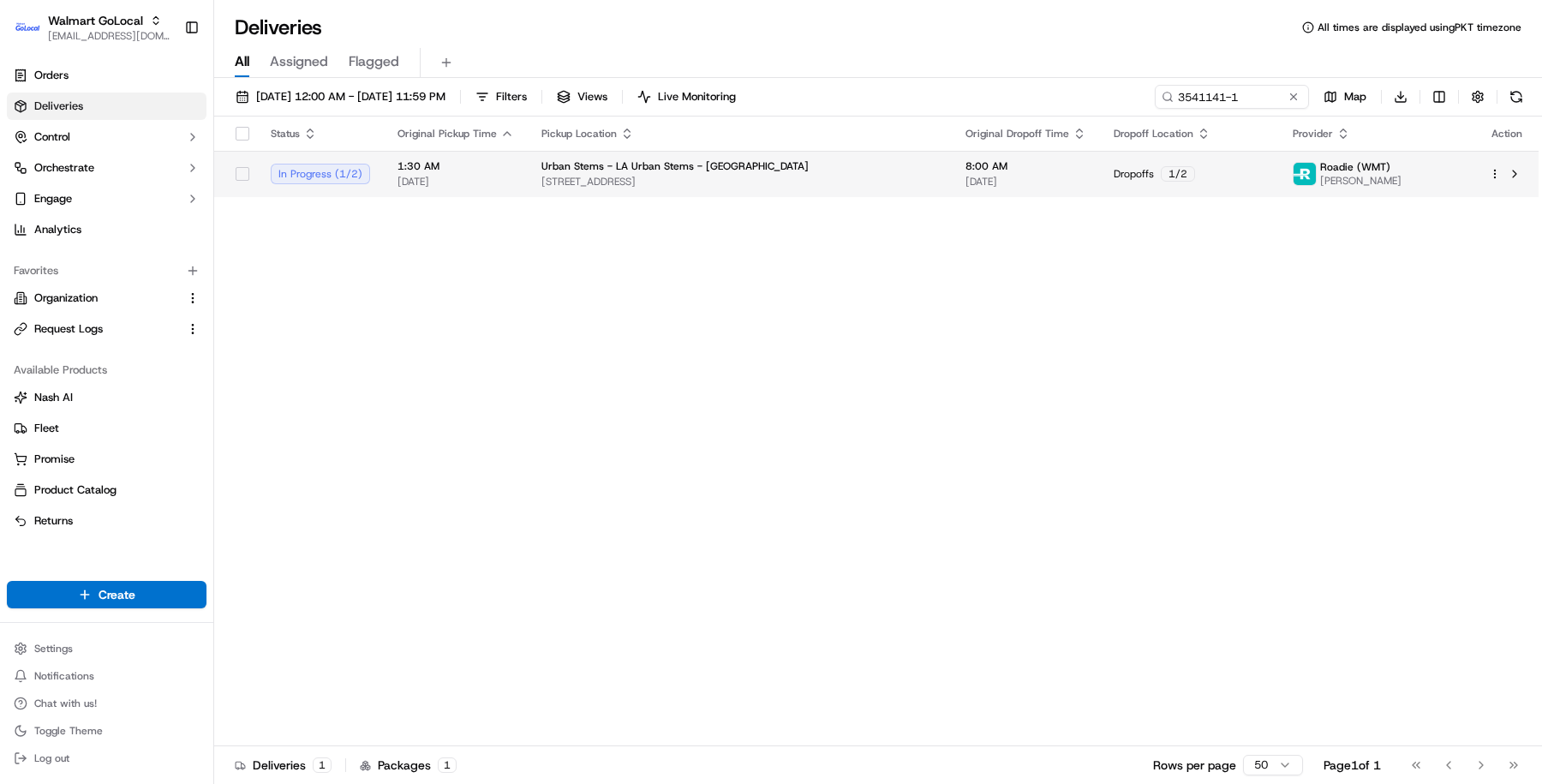
click at [952, 173] on td "8:00 AM 09/18/2025" at bounding box center [1026, 173] width 148 height 46
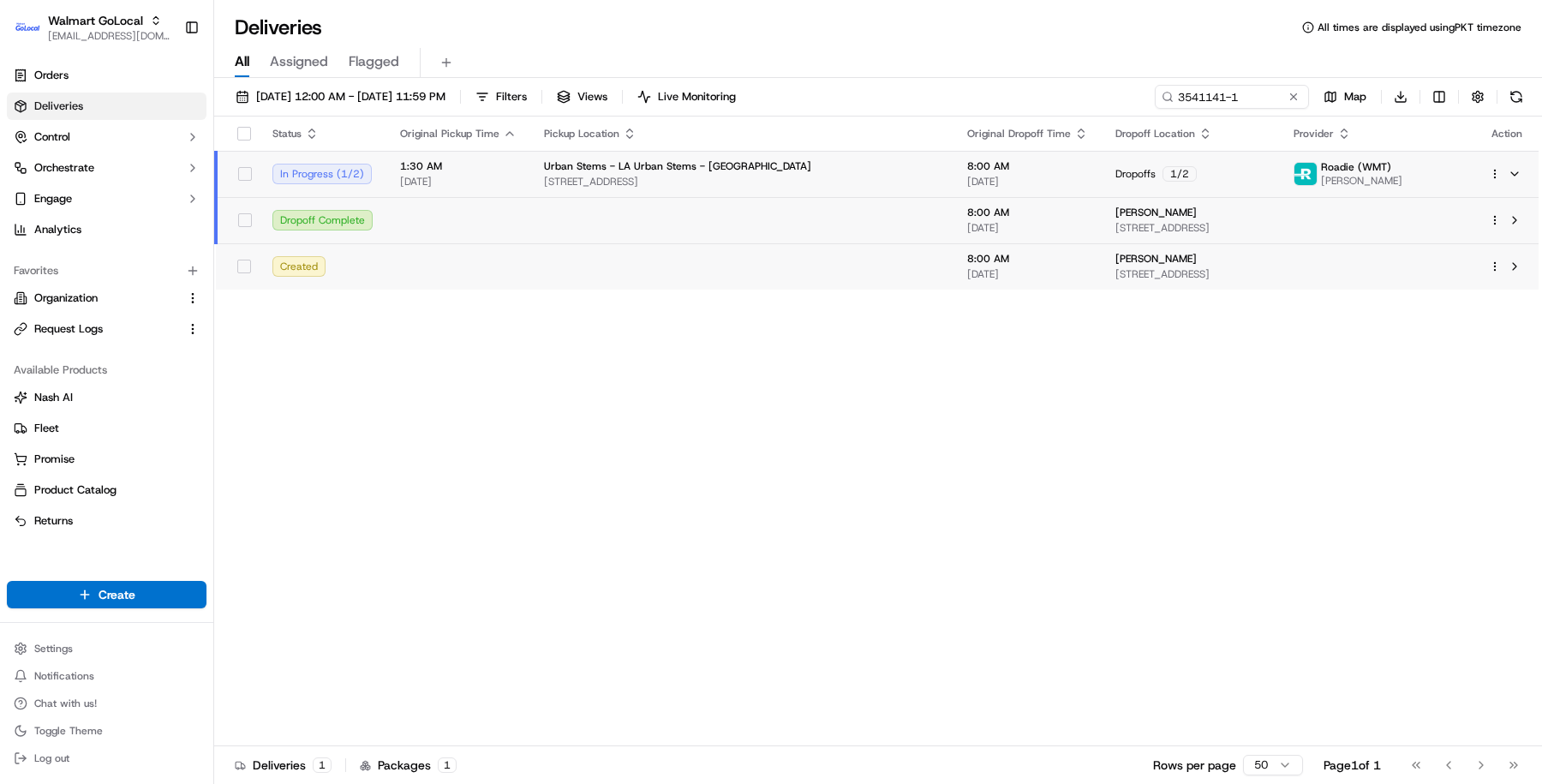
click at [968, 173] on div "8:00 AM 09/18/2025" at bounding box center [1028, 174] width 121 height 30
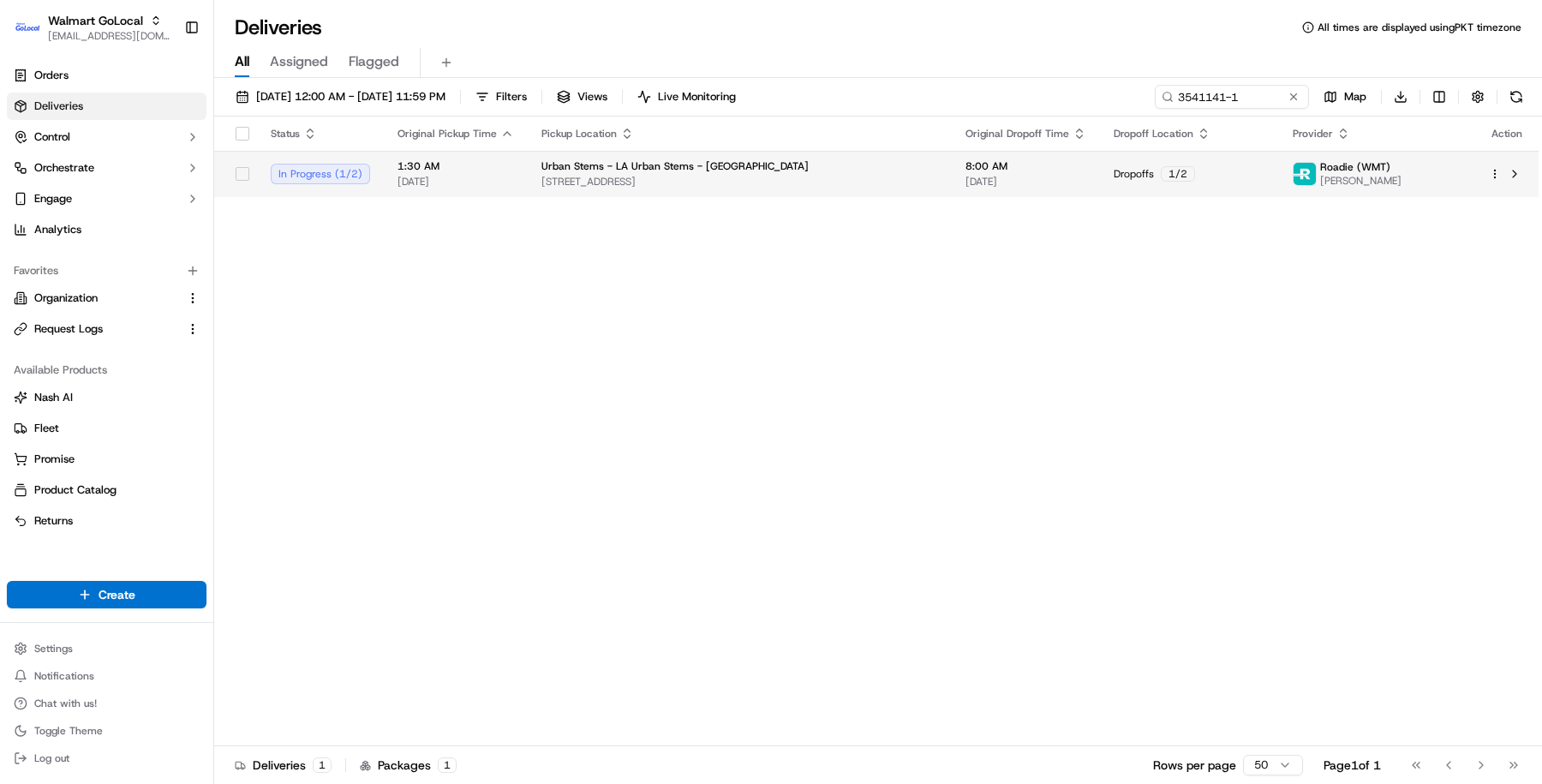
click at [952, 173] on td "8:00 AM 09/18/2025" at bounding box center [1026, 173] width 148 height 46
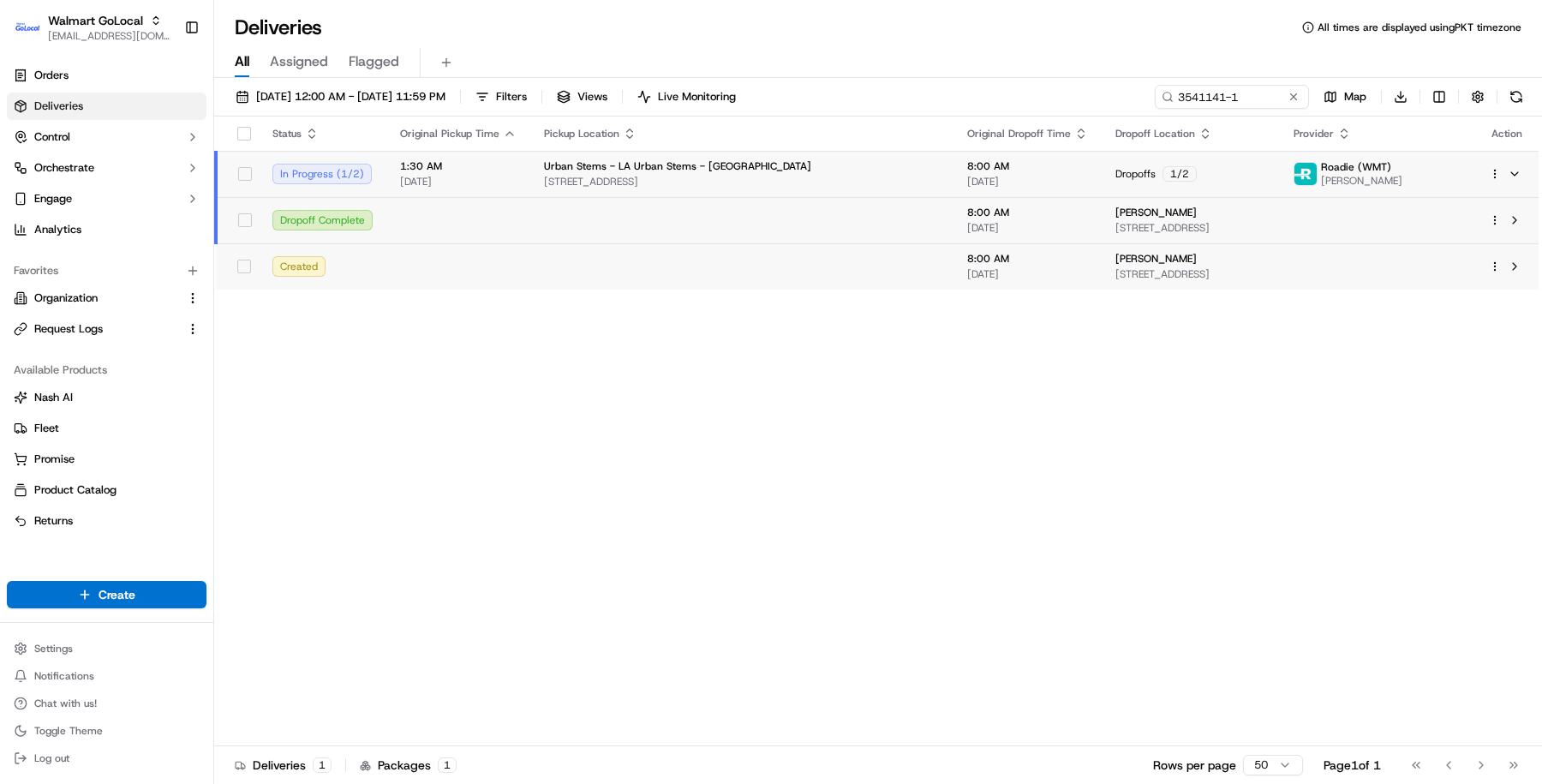
click at [970, 207] on span "8:00 AM" at bounding box center [1028, 213] width 121 height 14
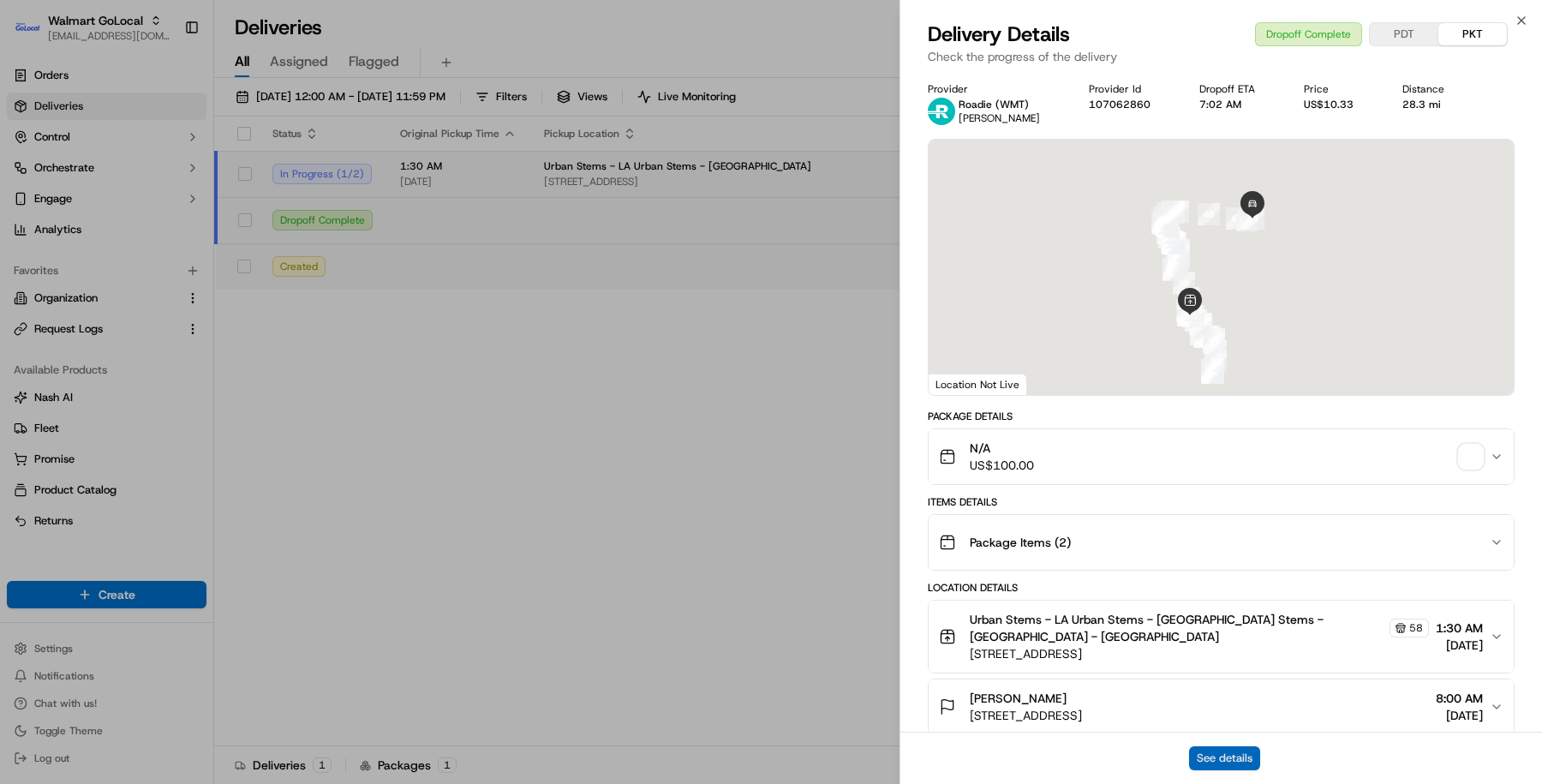
click at [1218, 626] on button "See details" at bounding box center [1225, 757] width 71 height 24
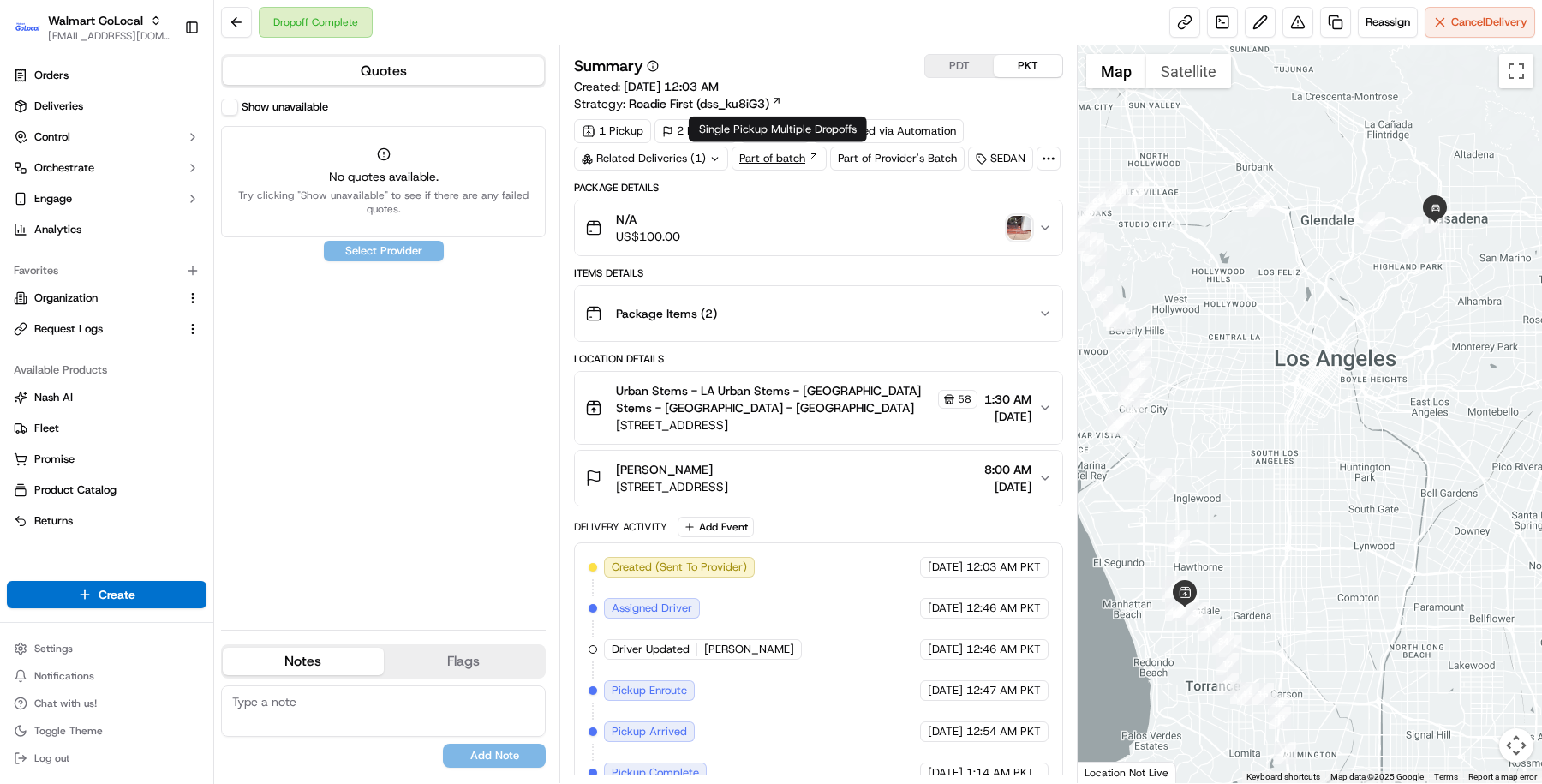
click at [762, 152] on link "Part of batch" at bounding box center [779, 159] width 96 height 24
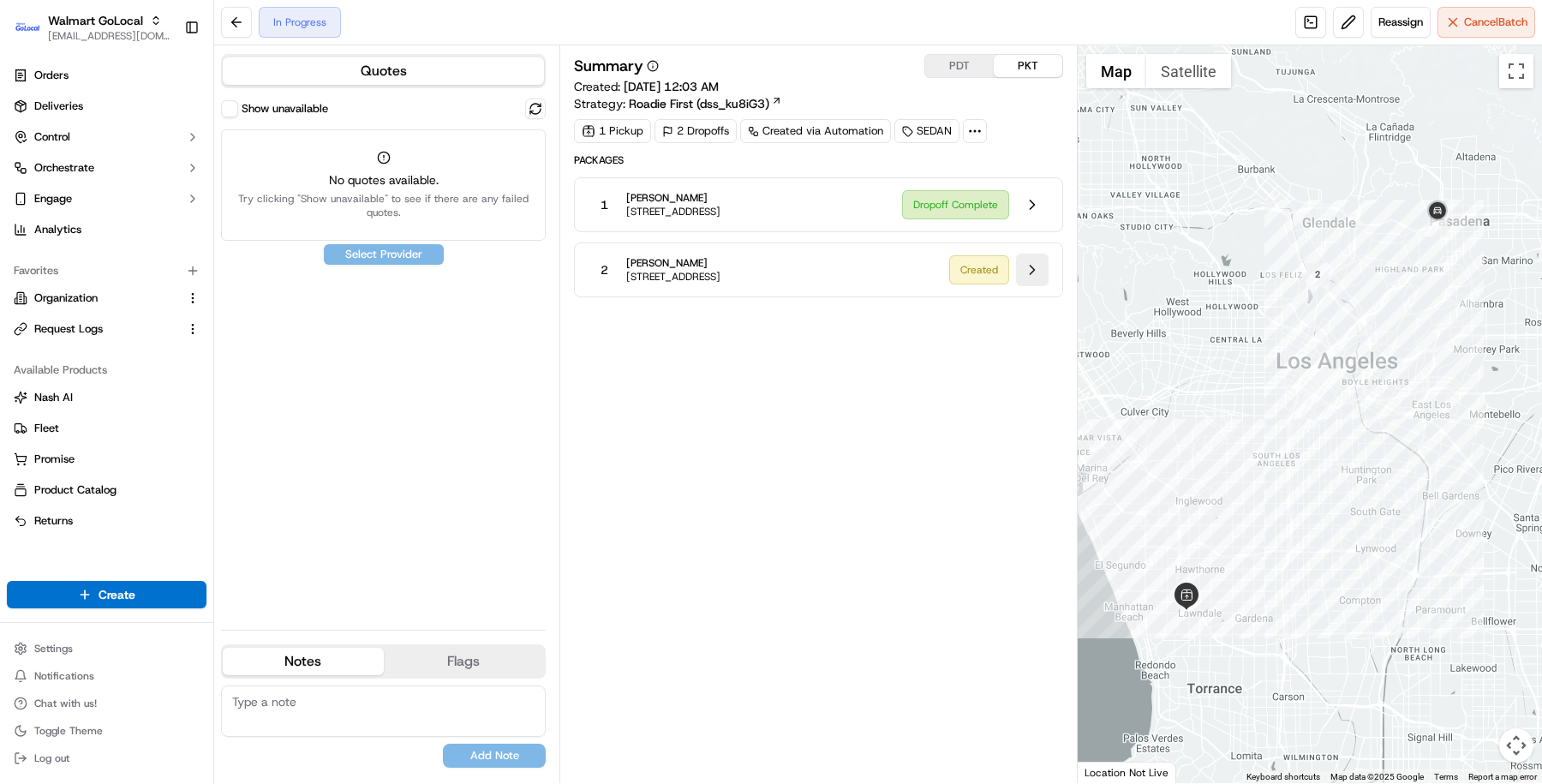
click at [1021, 265] on button at bounding box center [1032, 269] width 33 height 33
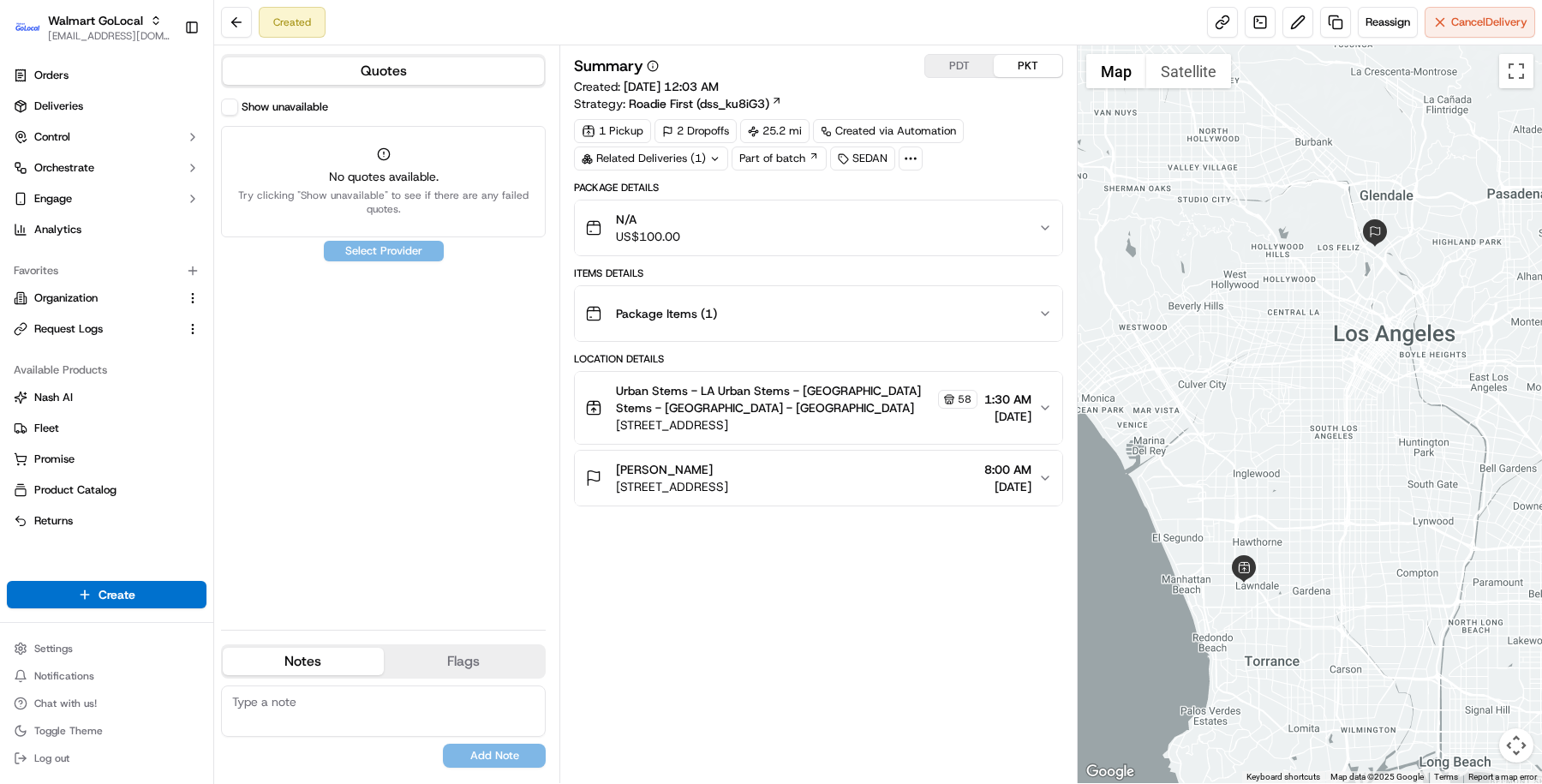
click at [232, 108] on button "Show unavailable" at bounding box center [229, 106] width 17 height 17
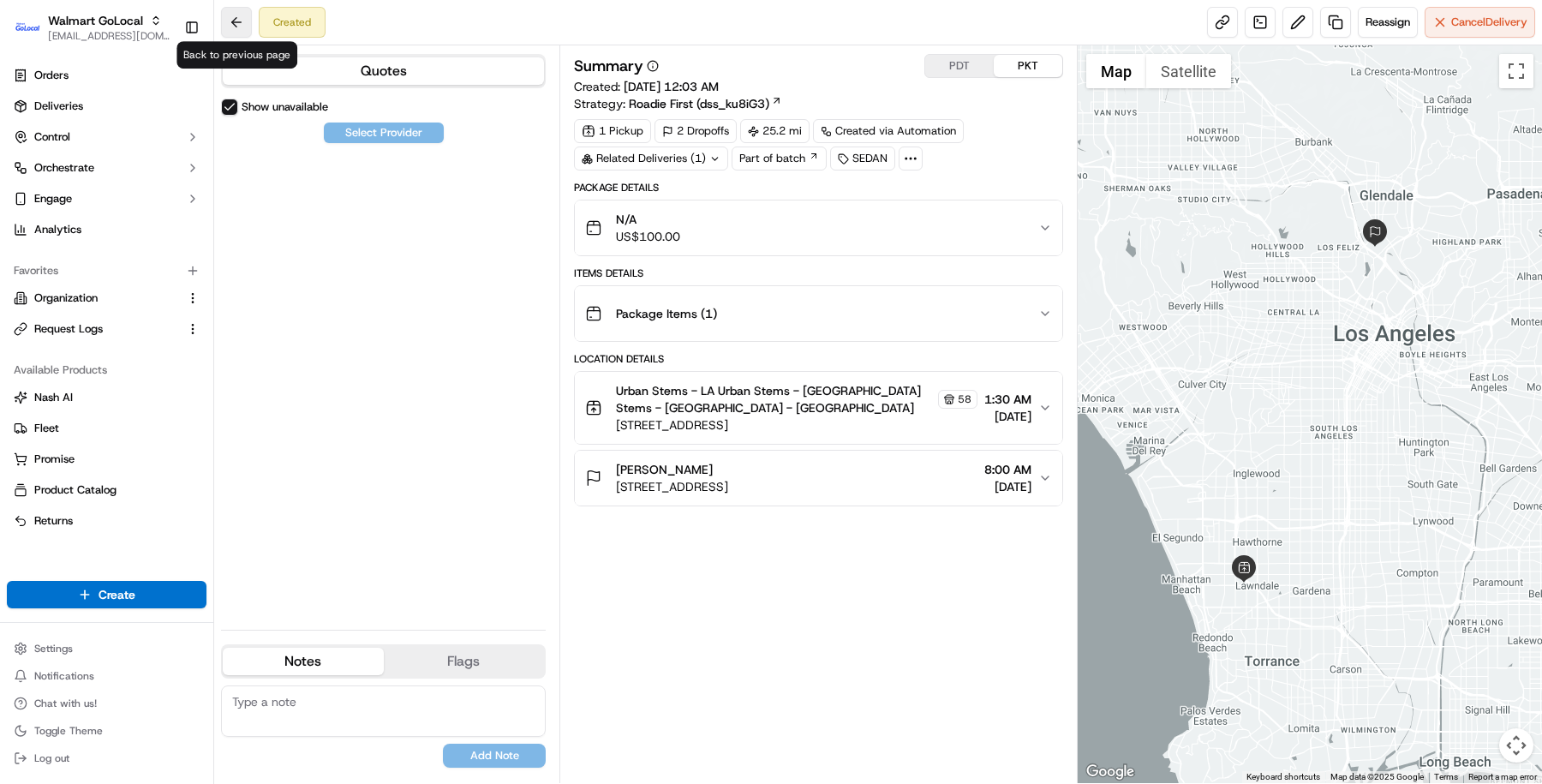
click at [237, 25] on button at bounding box center [235, 22] width 31 height 31
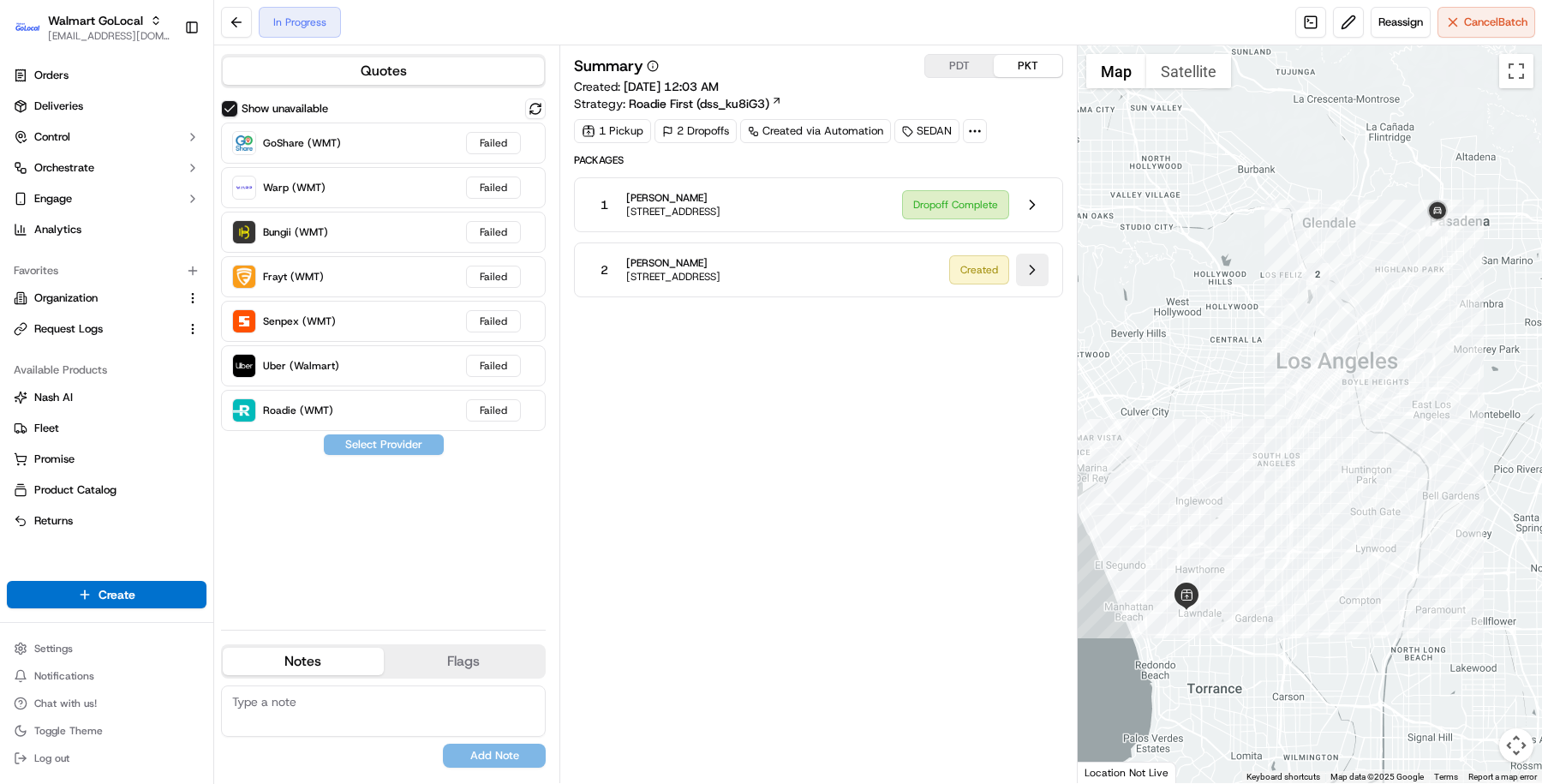
click at [1039, 267] on button at bounding box center [1032, 269] width 33 height 33
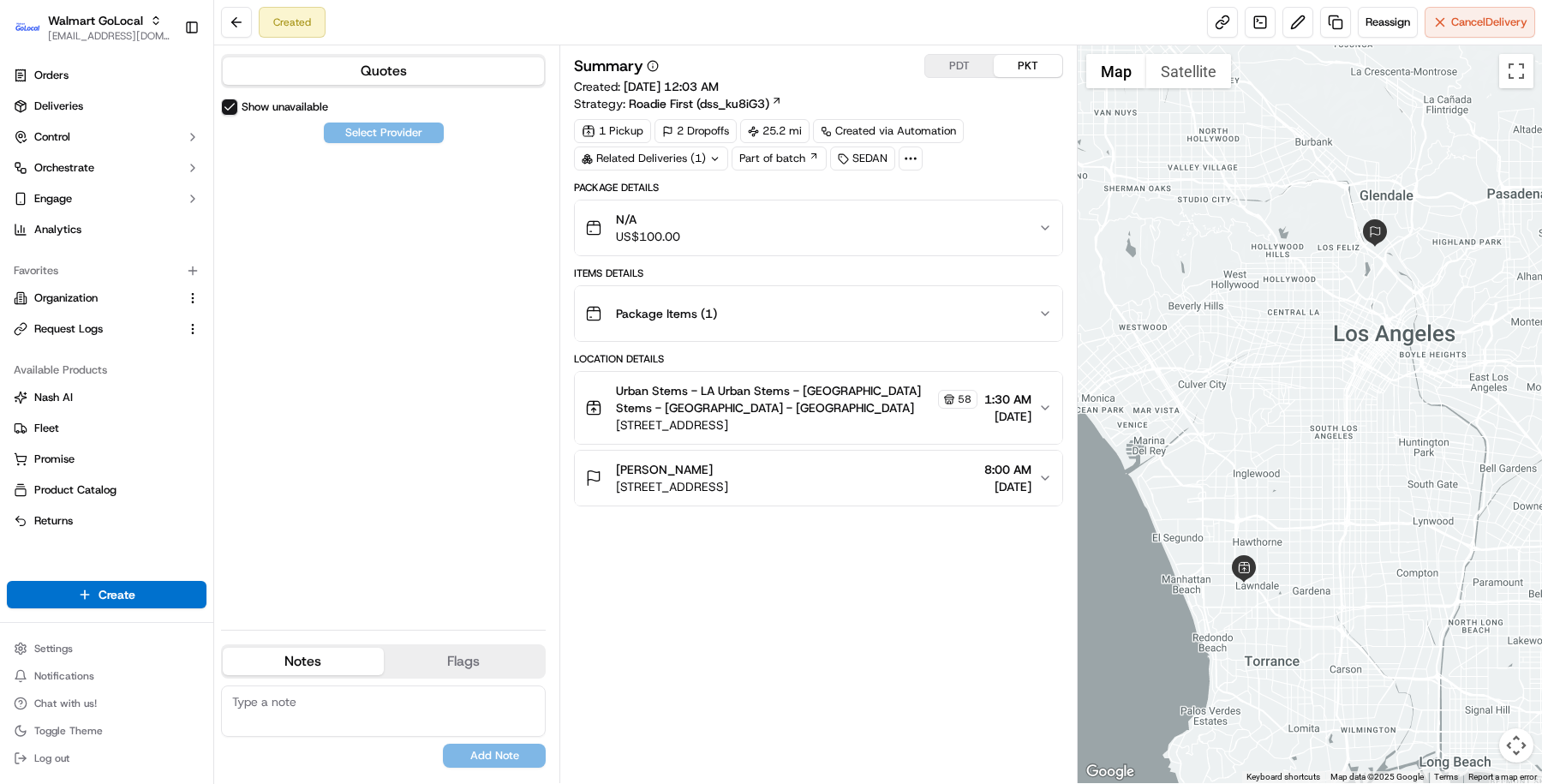
click at [984, 479] on span "09/18/2025" at bounding box center [1008, 486] width 47 height 17
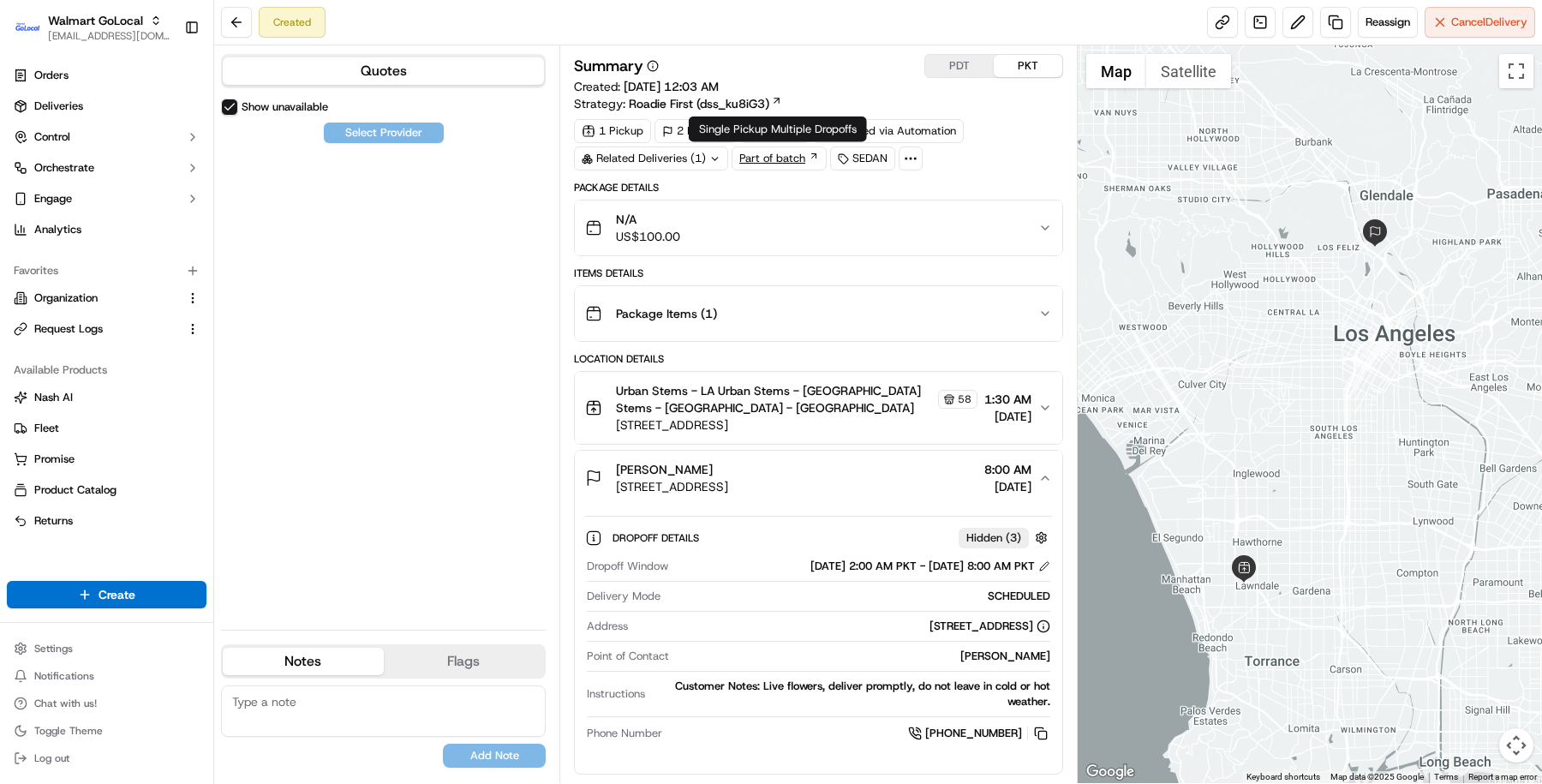
click at [752, 155] on link "Part of batch" at bounding box center [779, 159] width 96 height 24
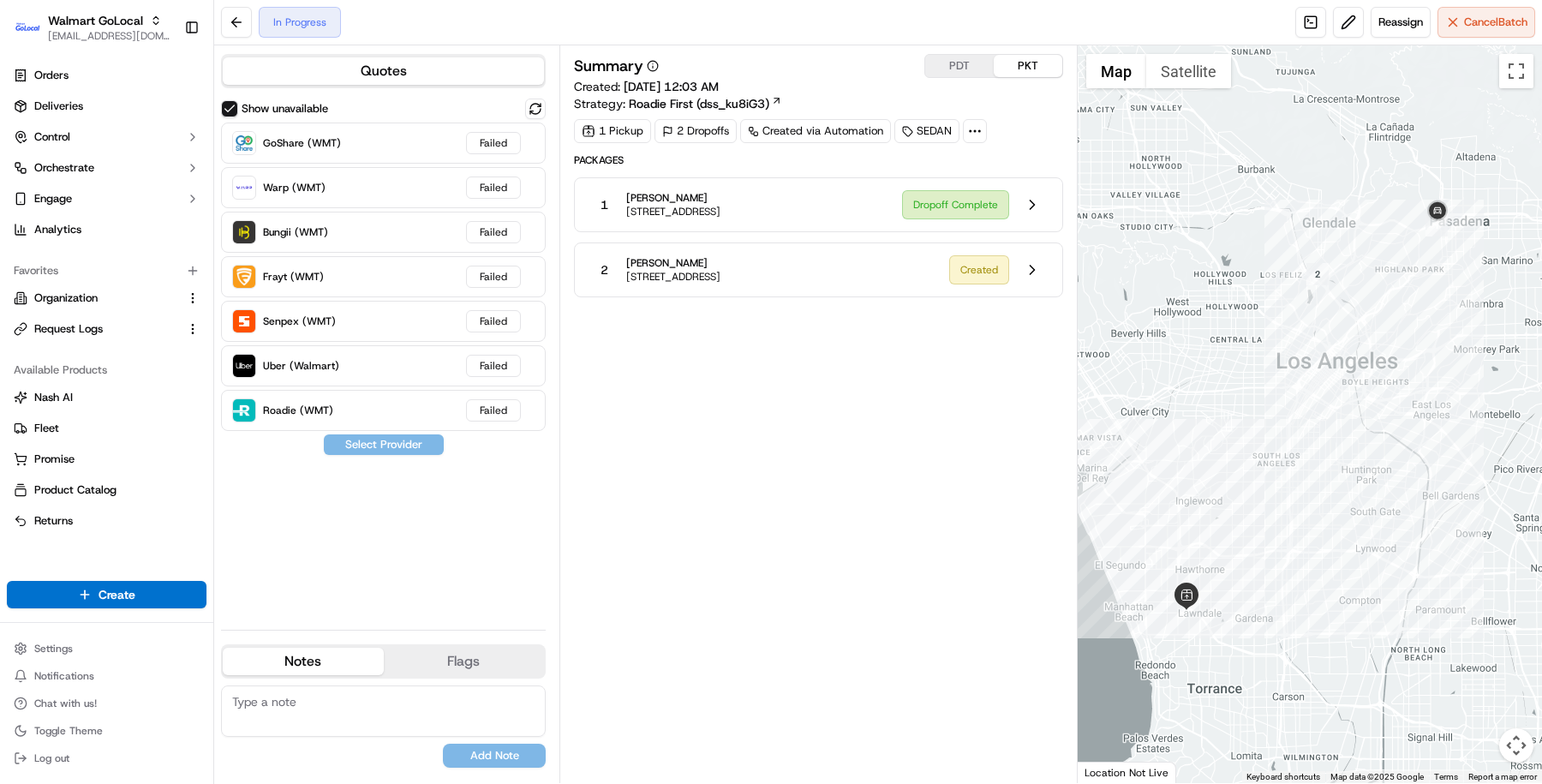
click at [719, 101] on span "Roadie First (dss_ku8iG3)" at bounding box center [699, 103] width 141 height 17
drag, startPoint x: 724, startPoint y: 259, endPoint x: 619, endPoint y: 259, distance: 105.0
click at [619, 259] on div "2 Jennifer Wagner 3245 Glenhurst Ave, Los Angeles, CA, 90039, US" at bounding box center [762, 269] width 347 height 31
copy div "Jennifer Wagner"
